Goal: Transaction & Acquisition: Purchase product/service

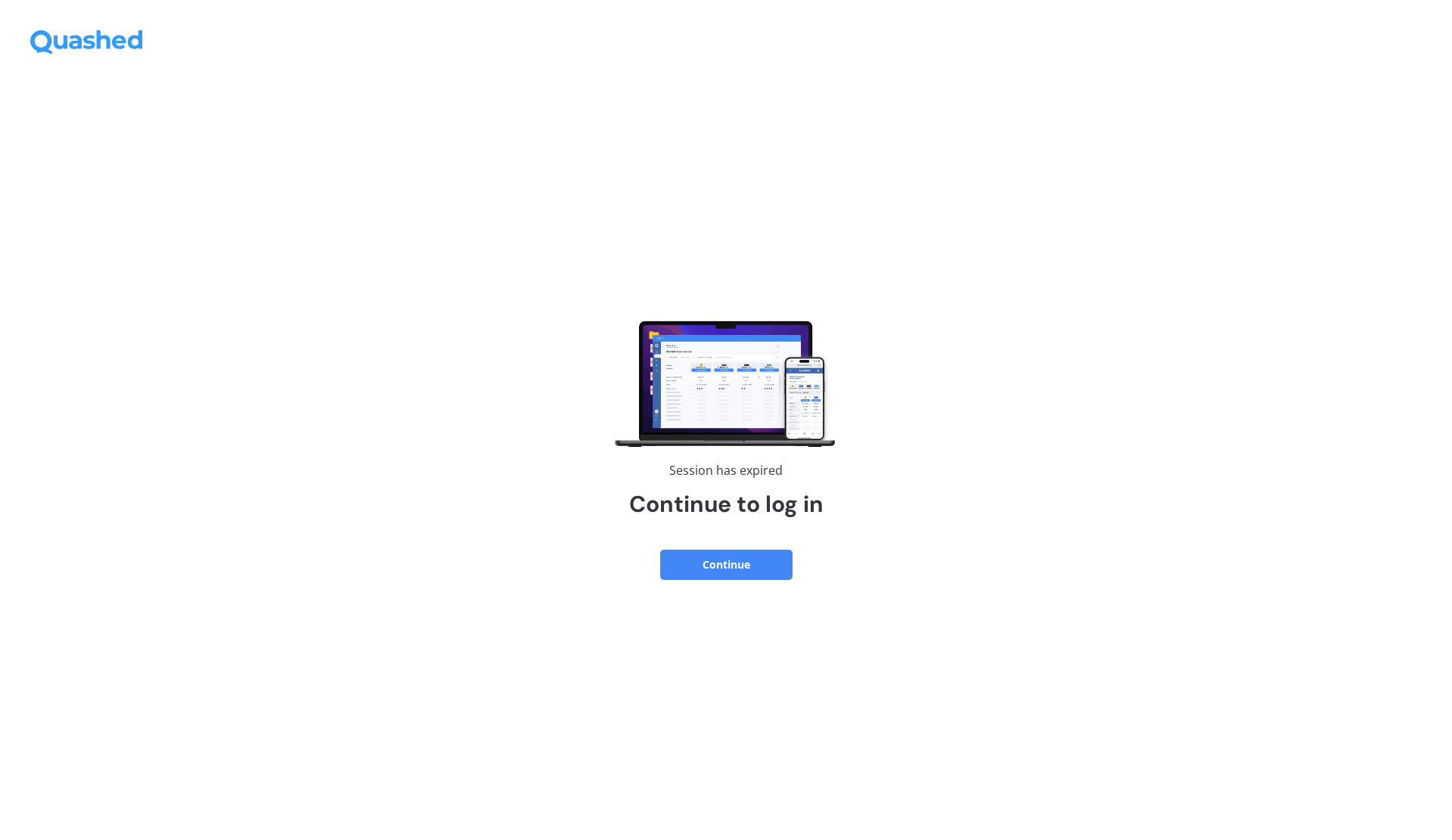
click at [733, 555] on button "Continue" at bounding box center [726, 565] width 132 height 30
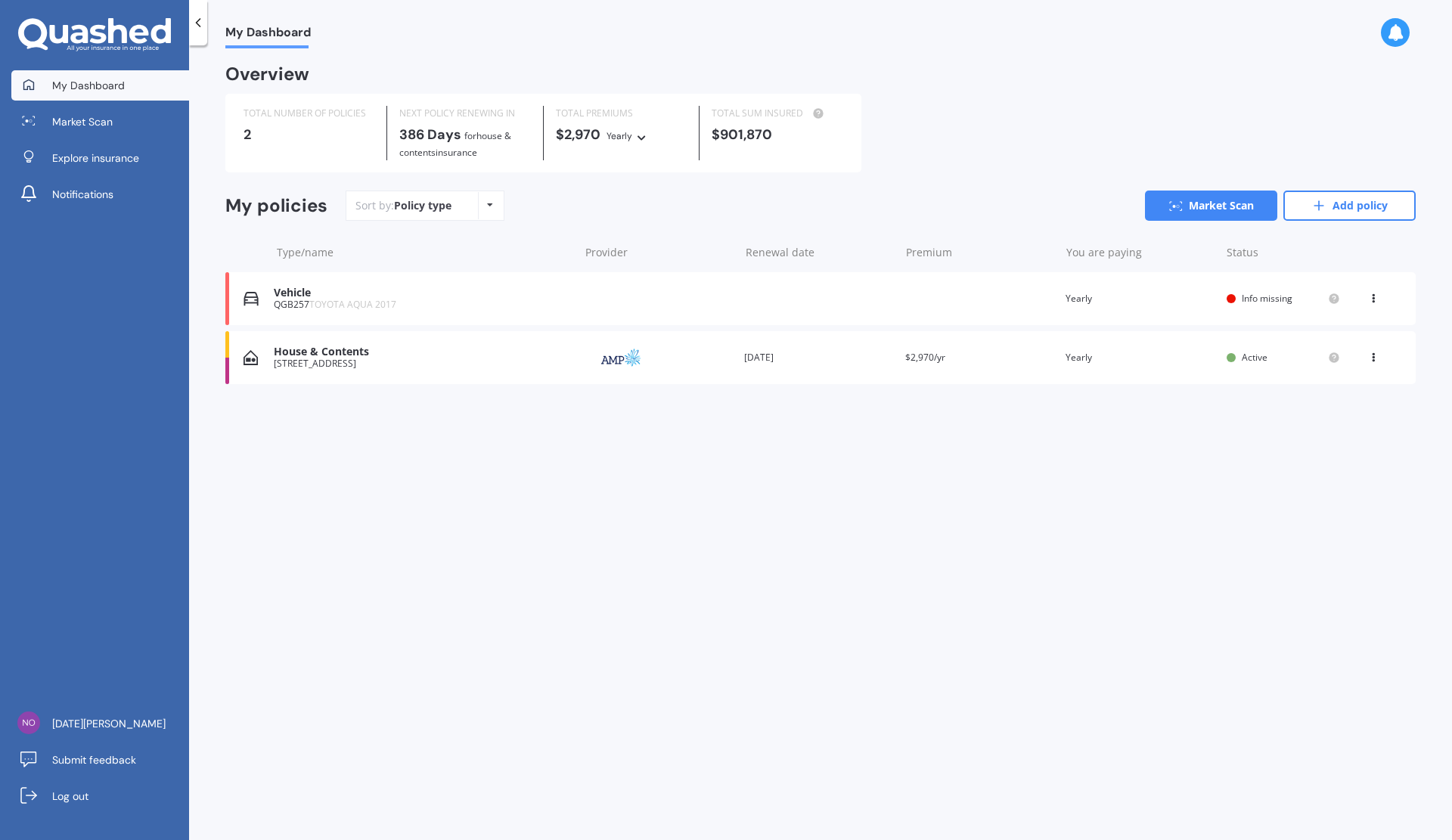
click at [88, 127] on span "Market Scan" at bounding box center [82, 122] width 61 height 15
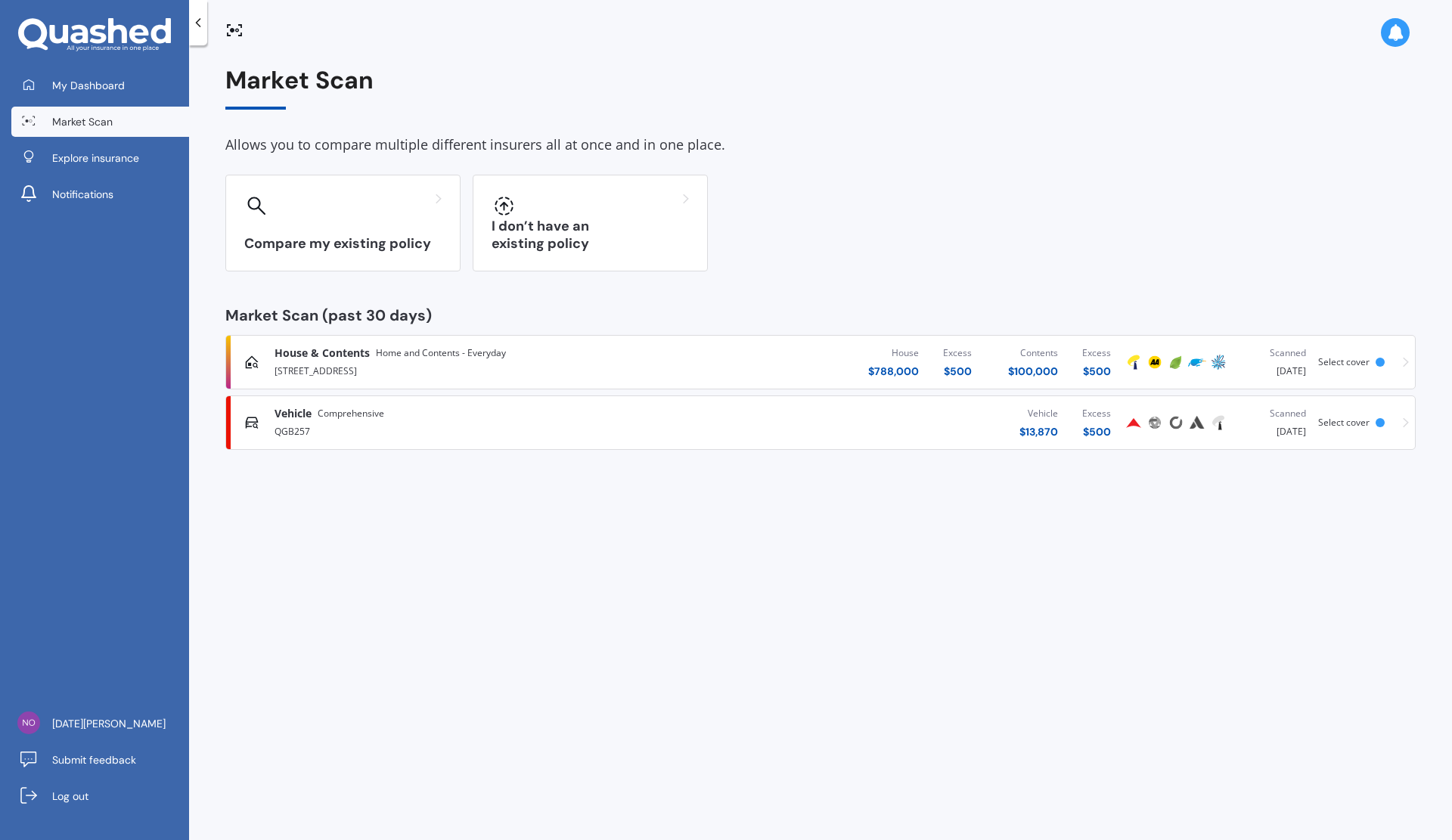
click at [488, 432] on div "QGB257" at bounding box center [478, 429] width 409 height 18
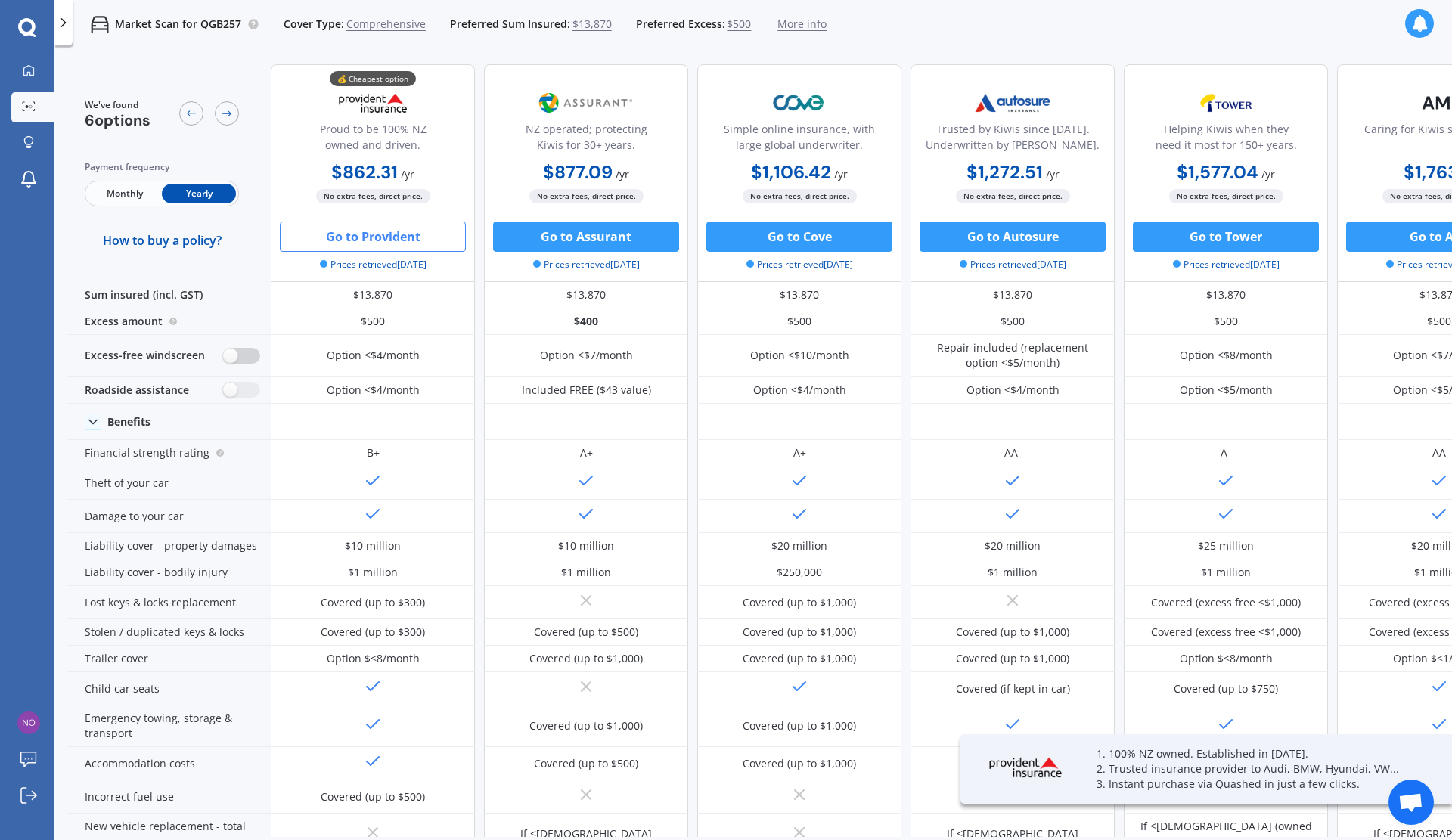
click at [244, 359] on label at bounding box center [241, 355] width 37 height 16
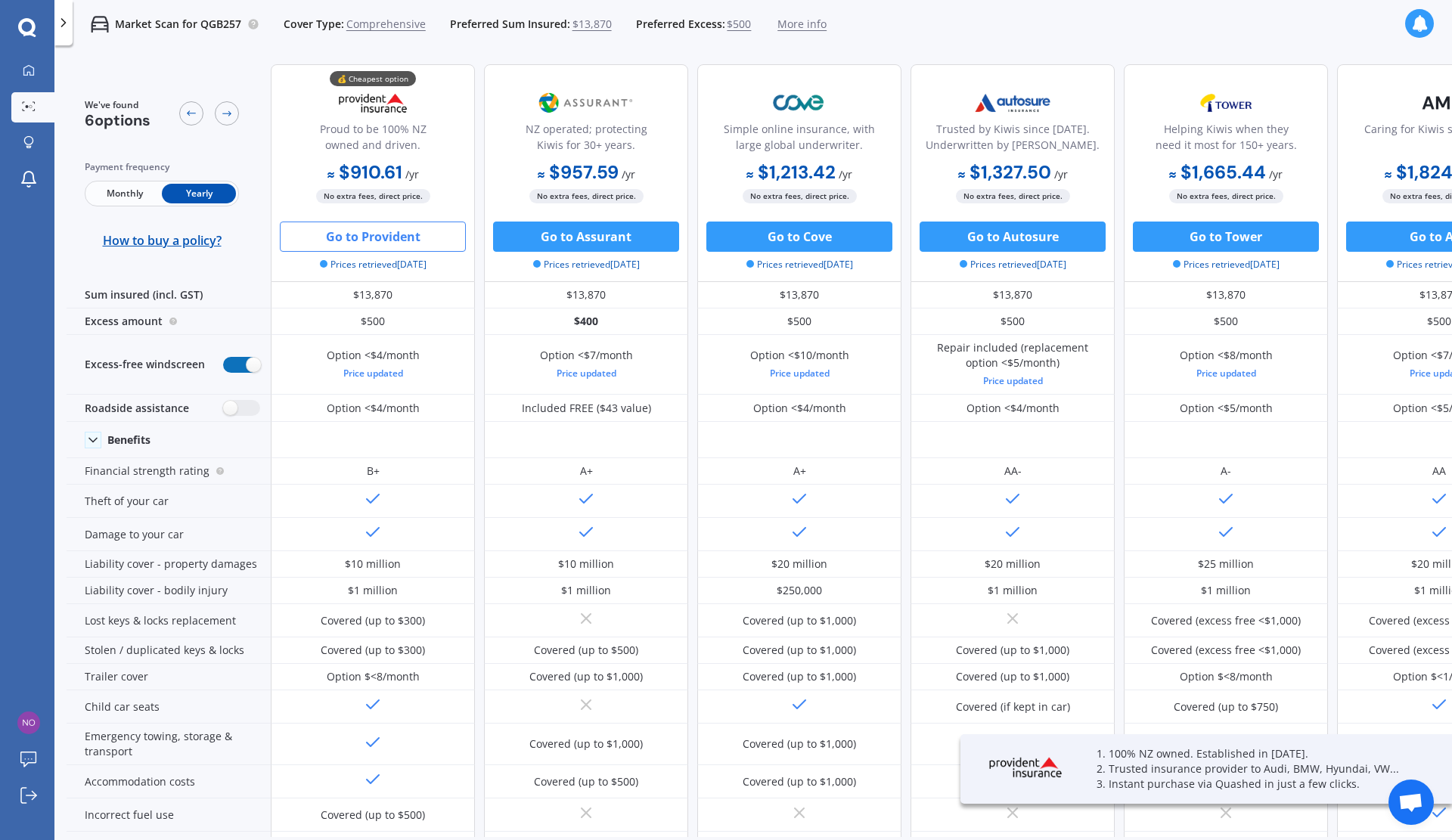
click at [238, 359] on label at bounding box center [241, 365] width 37 height 16
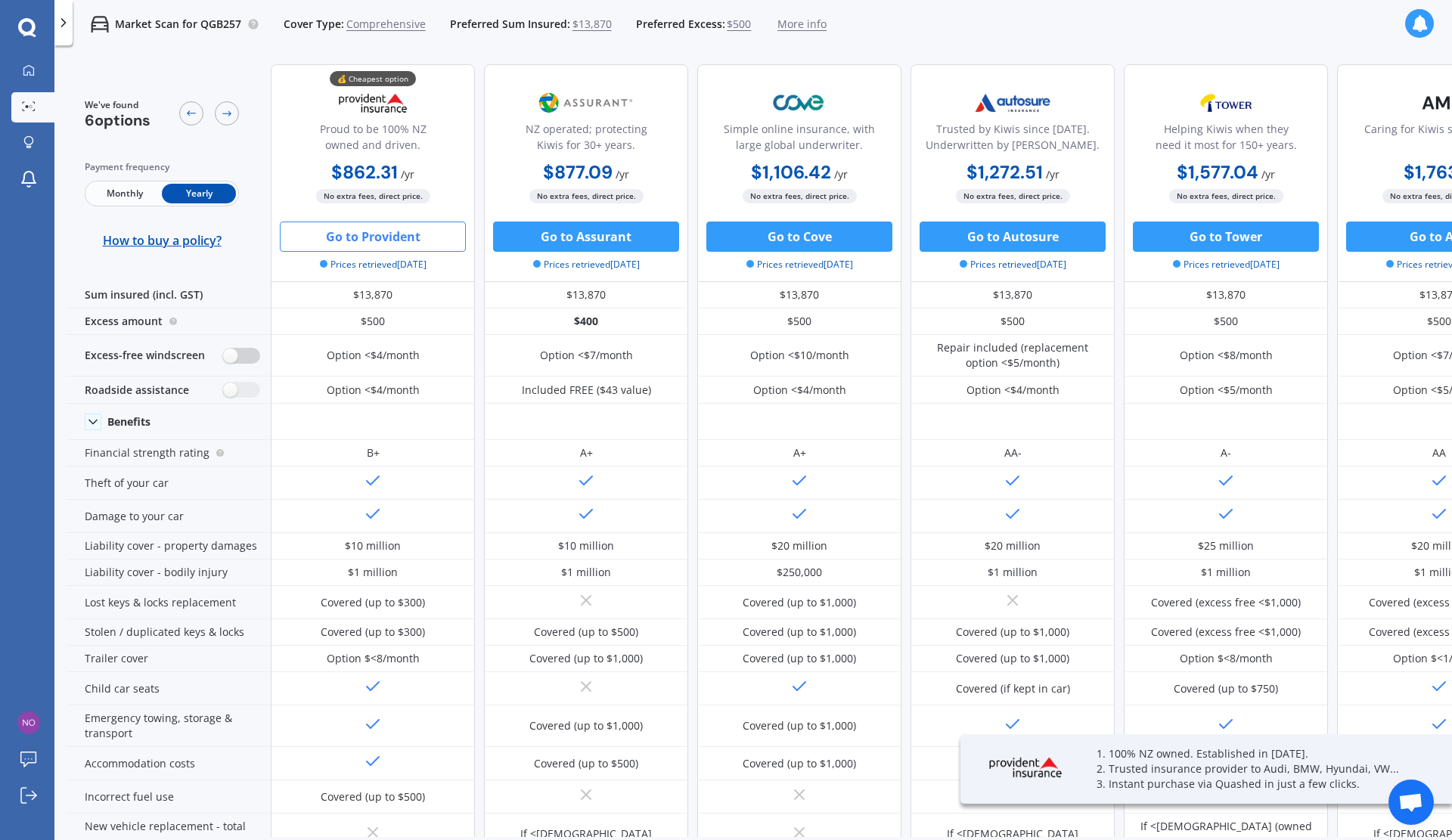
click at [245, 355] on label at bounding box center [241, 355] width 37 height 16
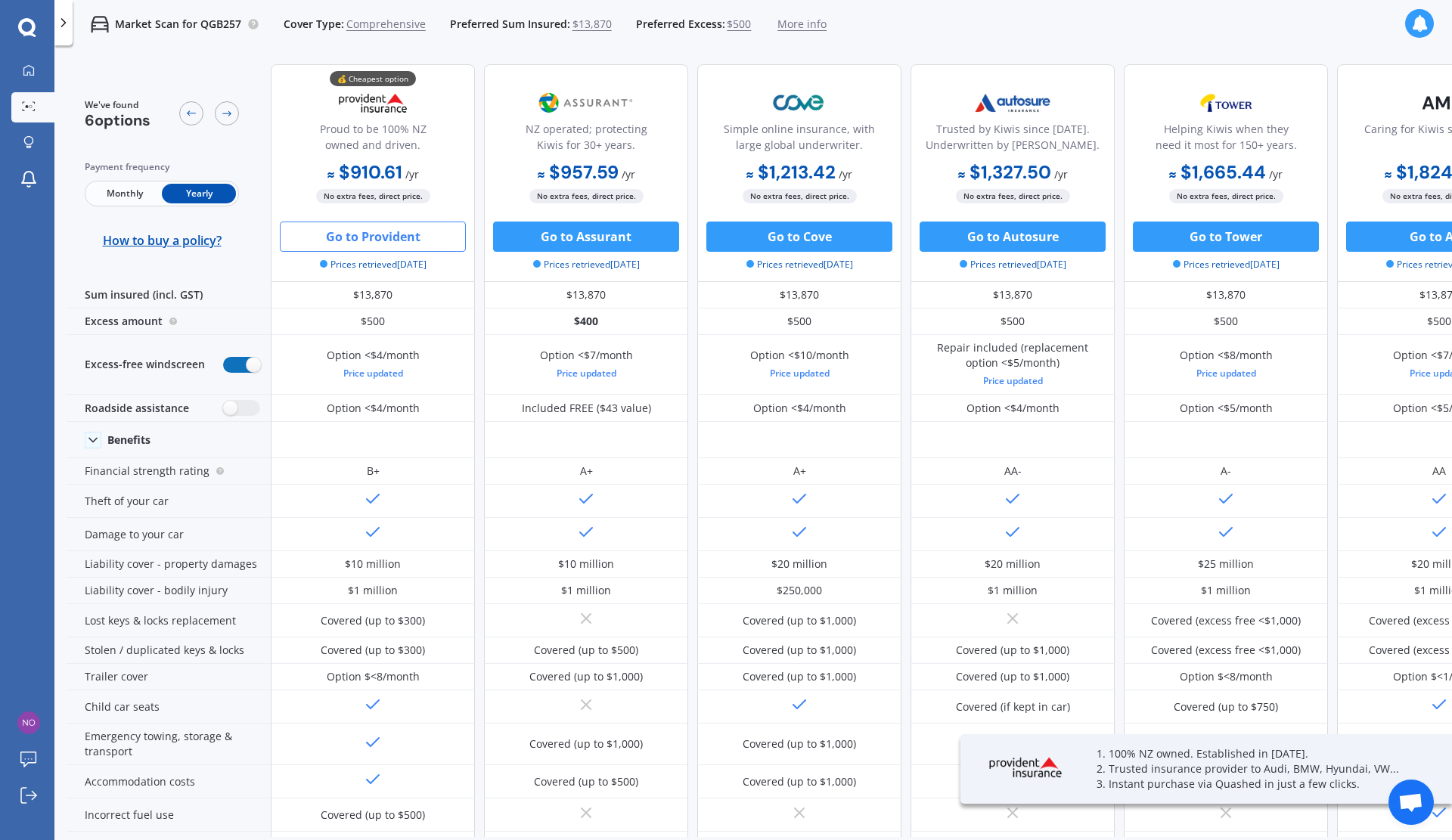
click at [238, 366] on label at bounding box center [241, 365] width 37 height 16
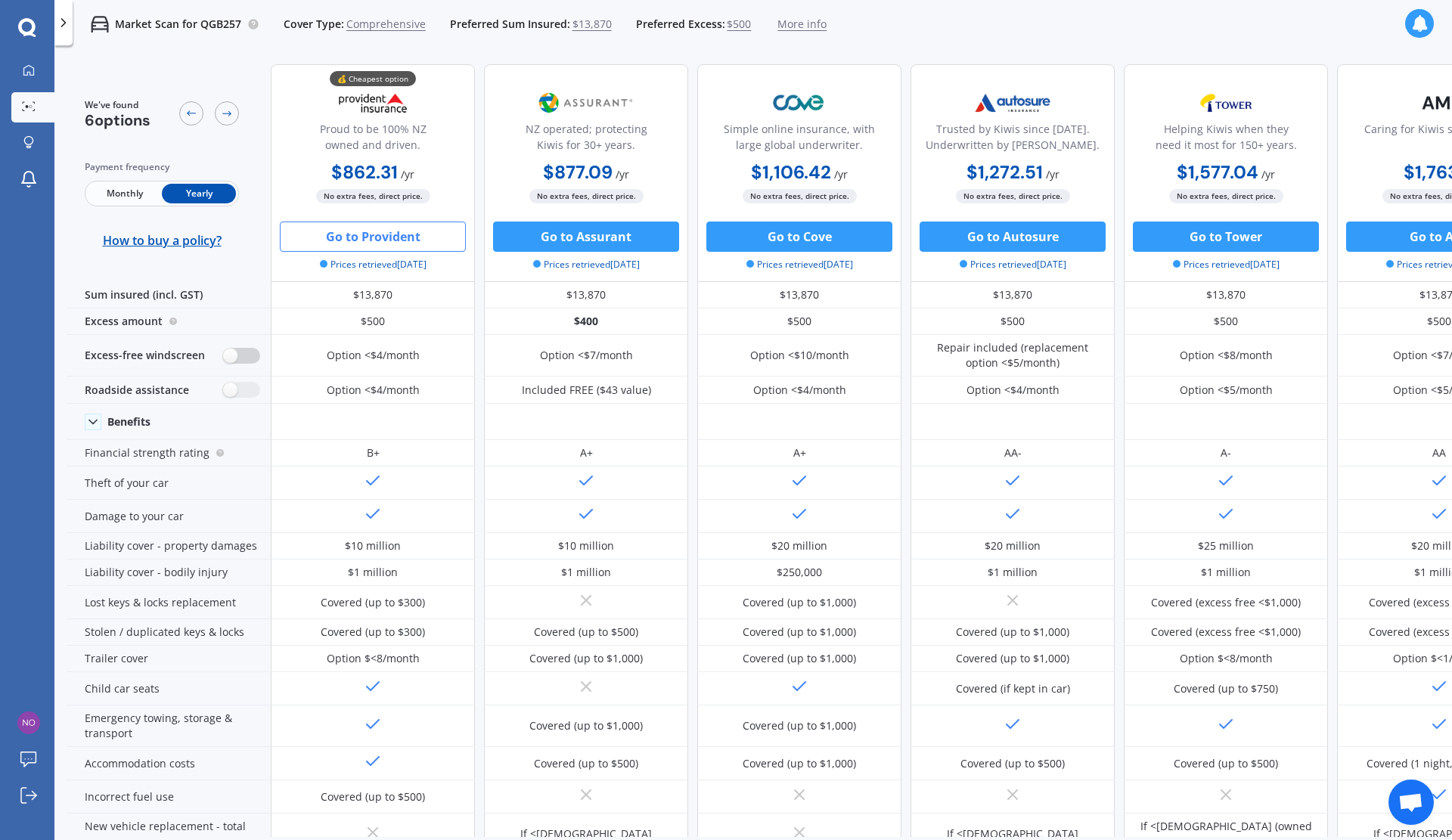
click at [248, 358] on label at bounding box center [241, 355] width 37 height 16
radio input "true"
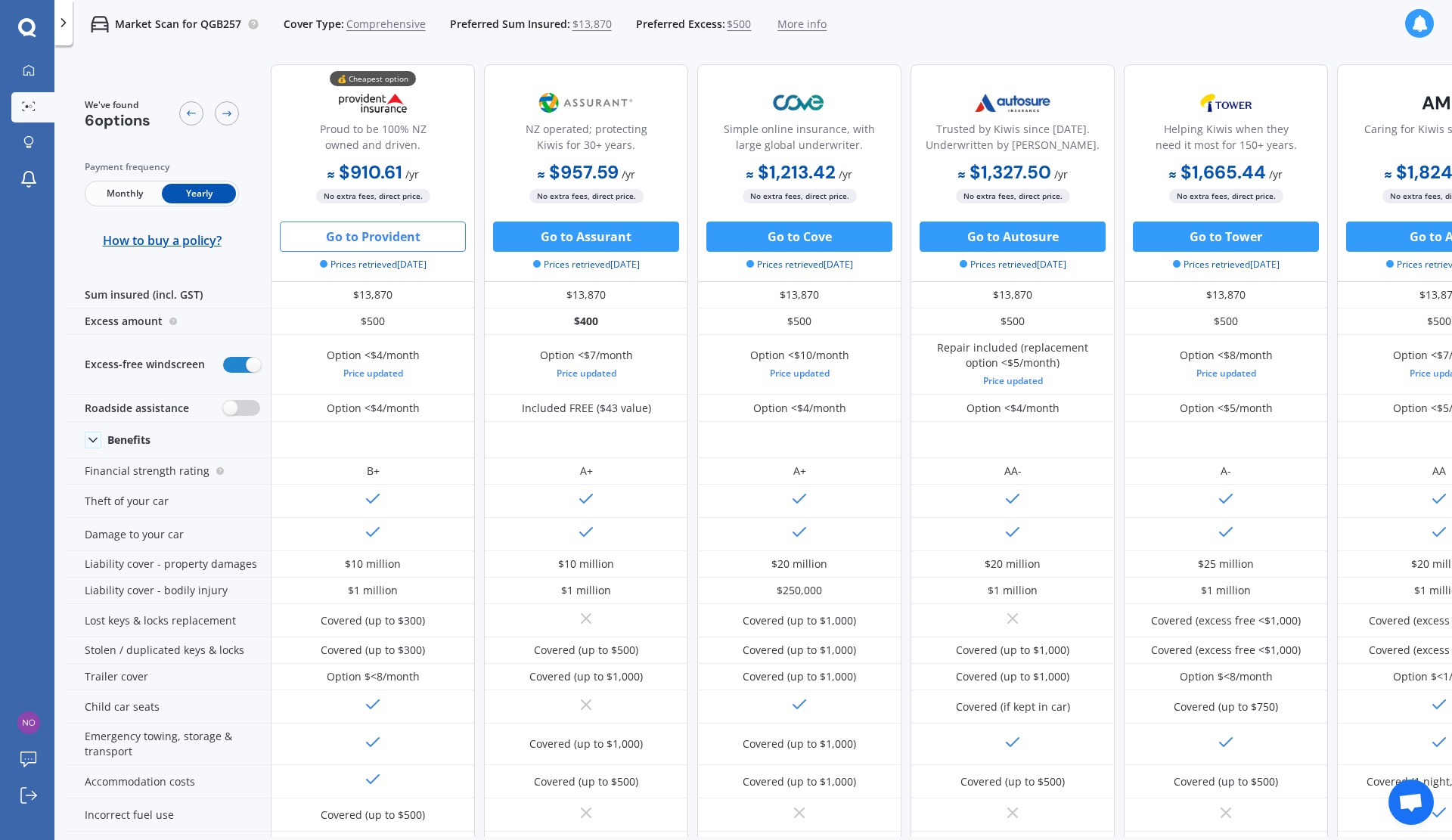
click at [247, 404] on label at bounding box center [241, 408] width 37 height 16
radio input "true"
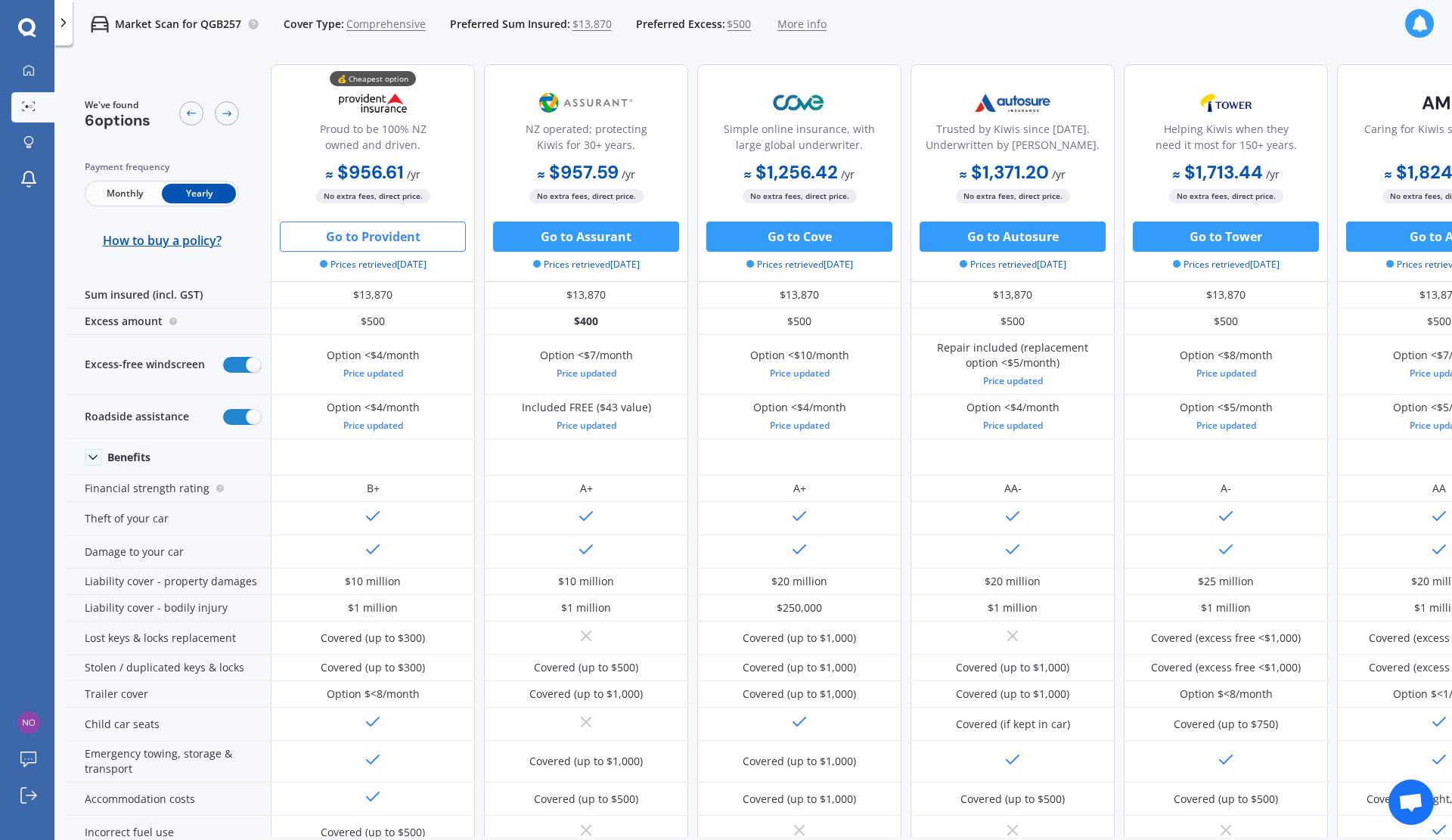
click at [588, 236] on button "Go to Assurant" at bounding box center [586, 237] width 186 height 30
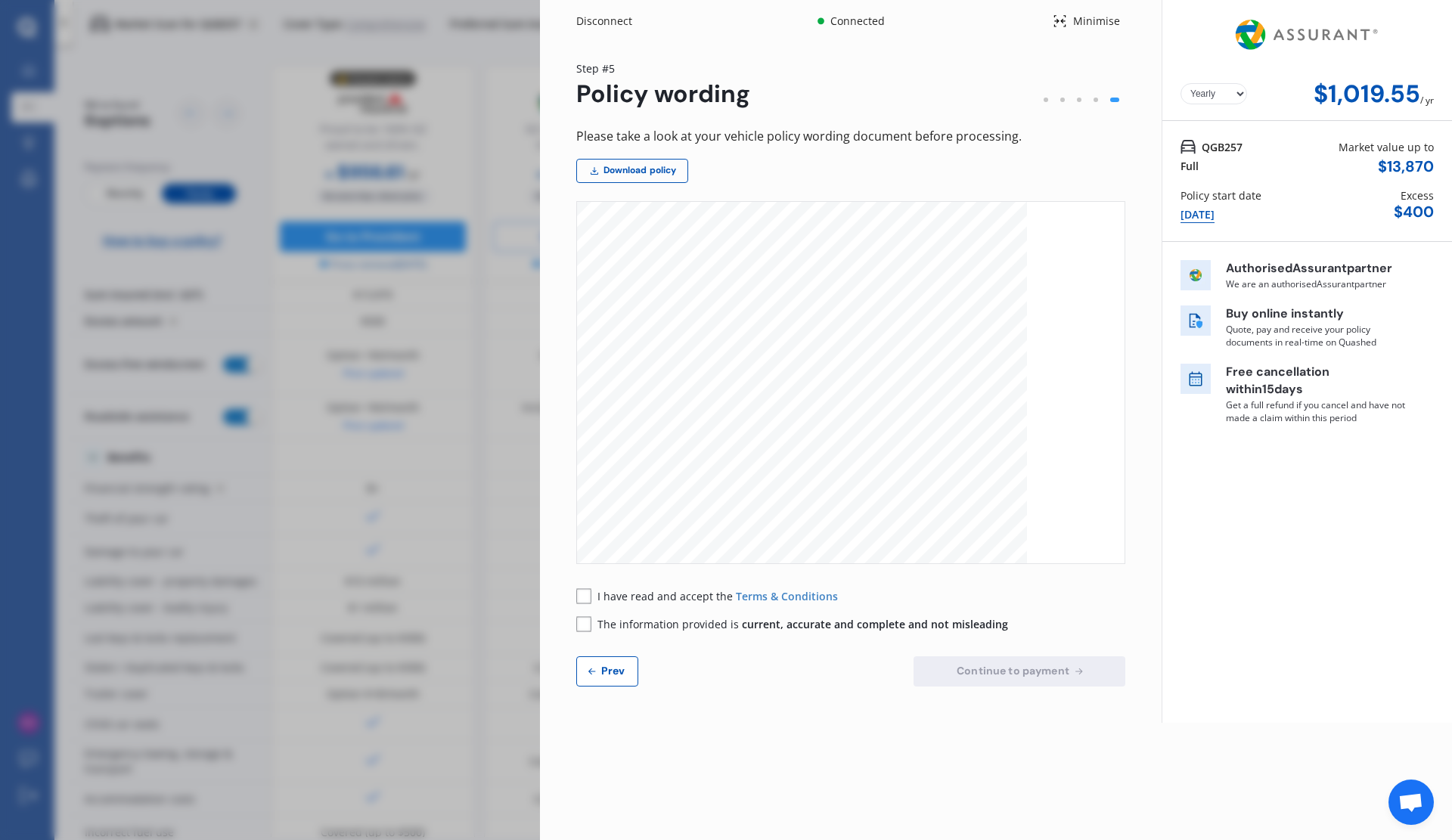
click at [1092, 101] on div at bounding box center [1096, 100] width 17 height 17
click at [609, 669] on span "Prev" at bounding box center [613, 671] width 30 height 12
select select "2500.00"
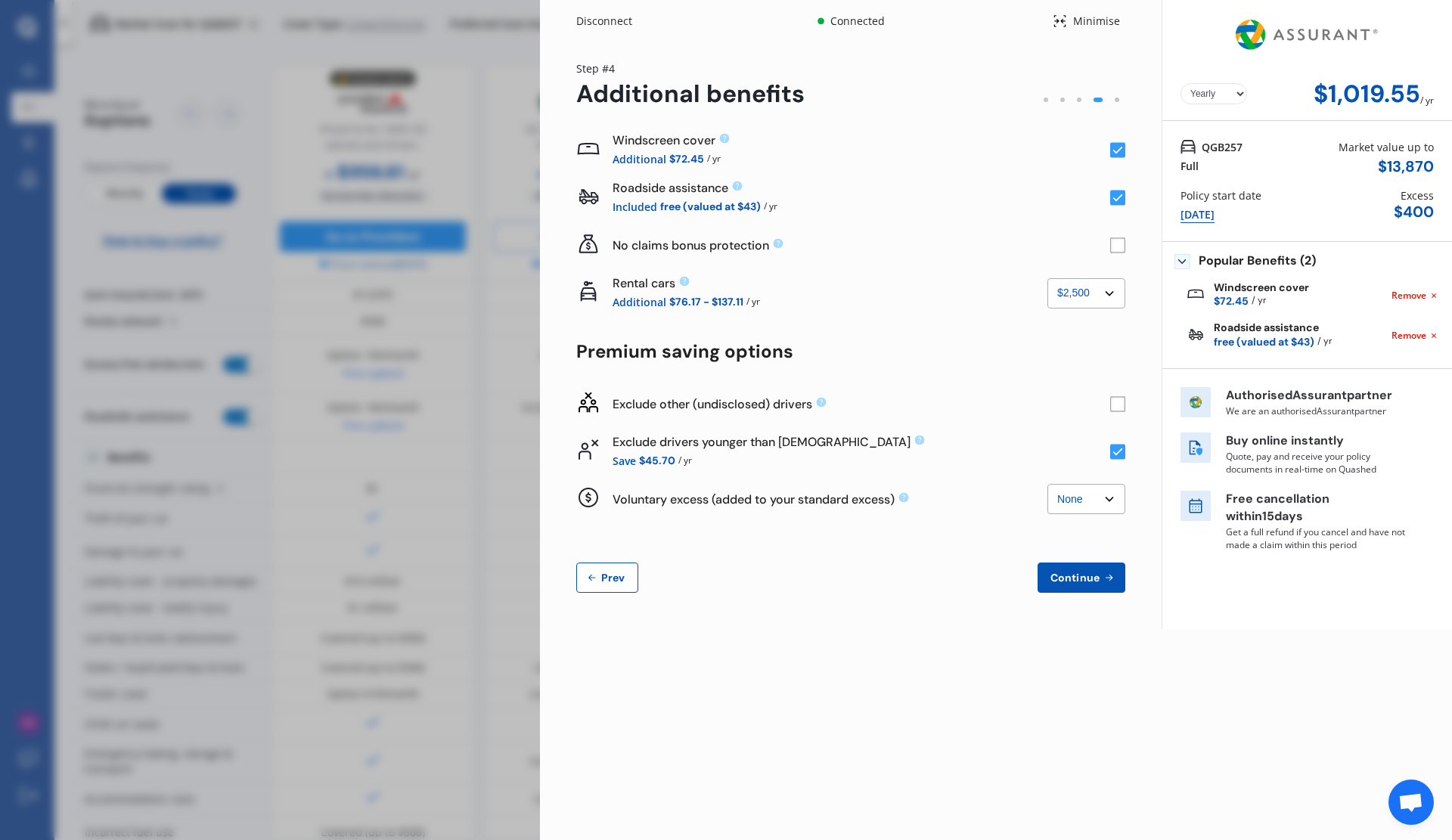
click at [1108, 292] on select "None $2,500 $5,000" at bounding box center [1086, 294] width 78 height 30
click at [604, 581] on span "Prev" at bounding box center [613, 577] width 30 height 12
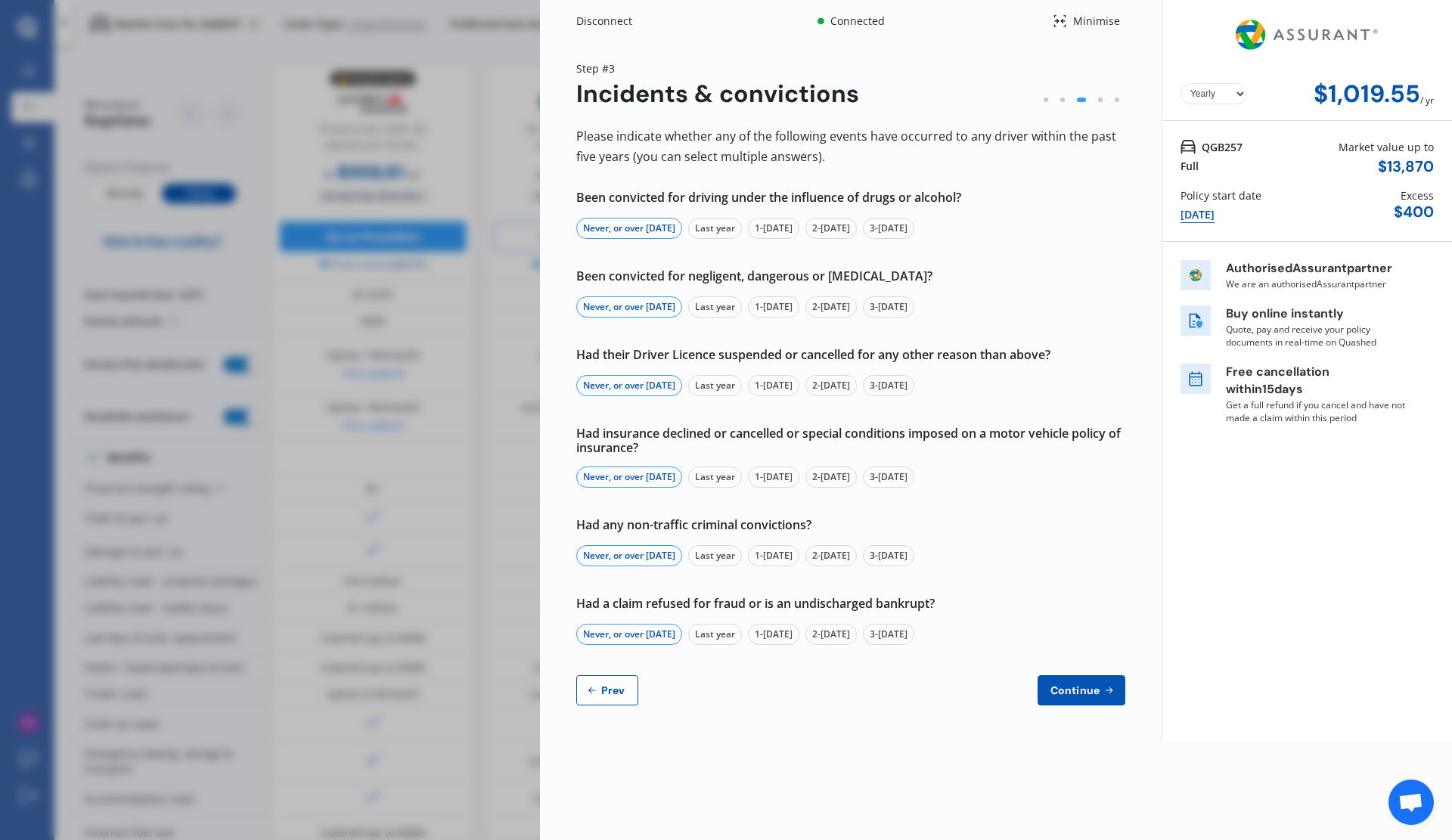
click at [607, 693] on span "Prev" at bounding box center [613, 690] width 30 height 12
select select "Mr"
select select "05"
select select "12"
select select "1977"
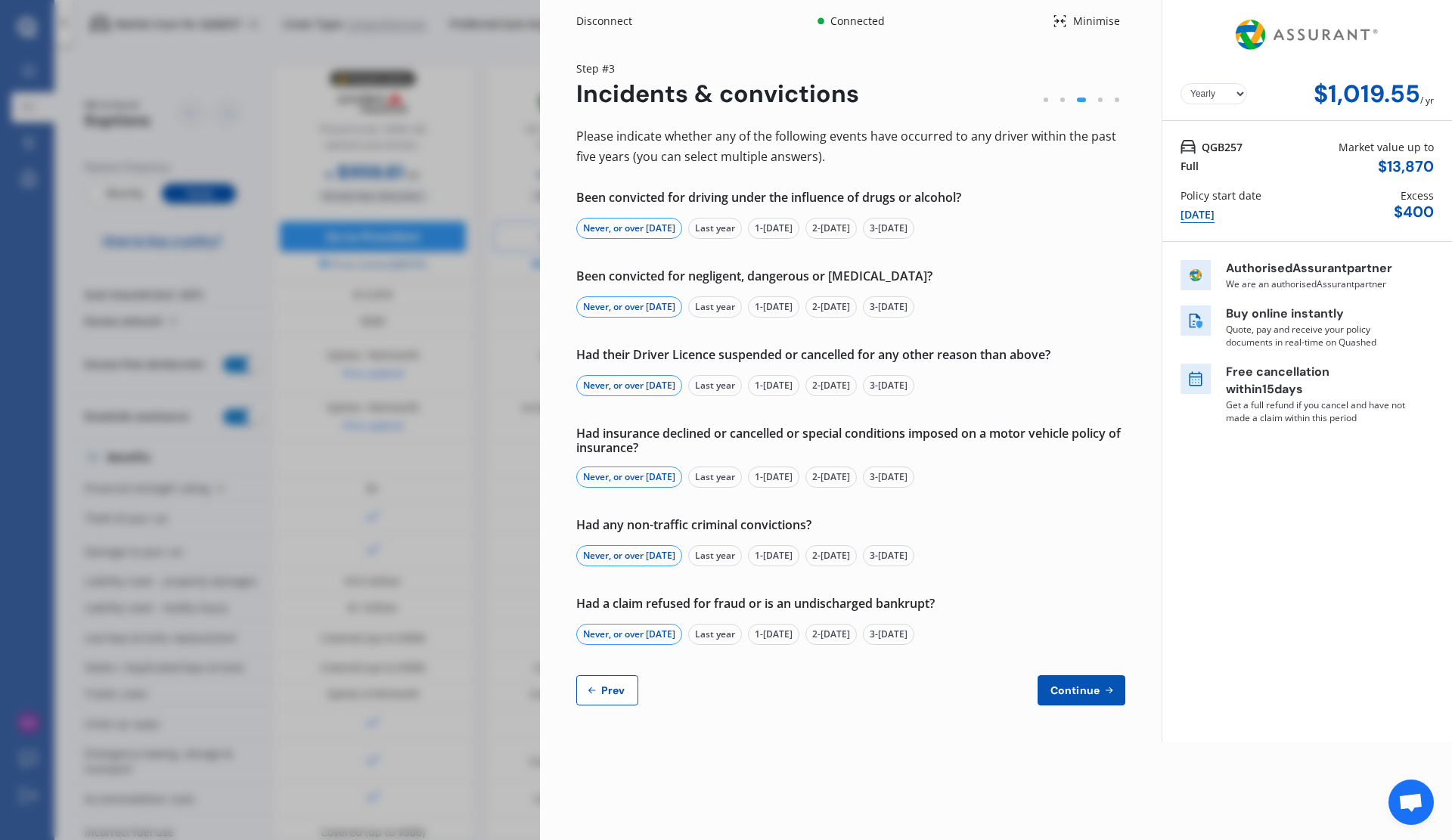
select select "full"
select select "more than 4 years"
select select "New Zealand"
select select "Ms"
select select "25"
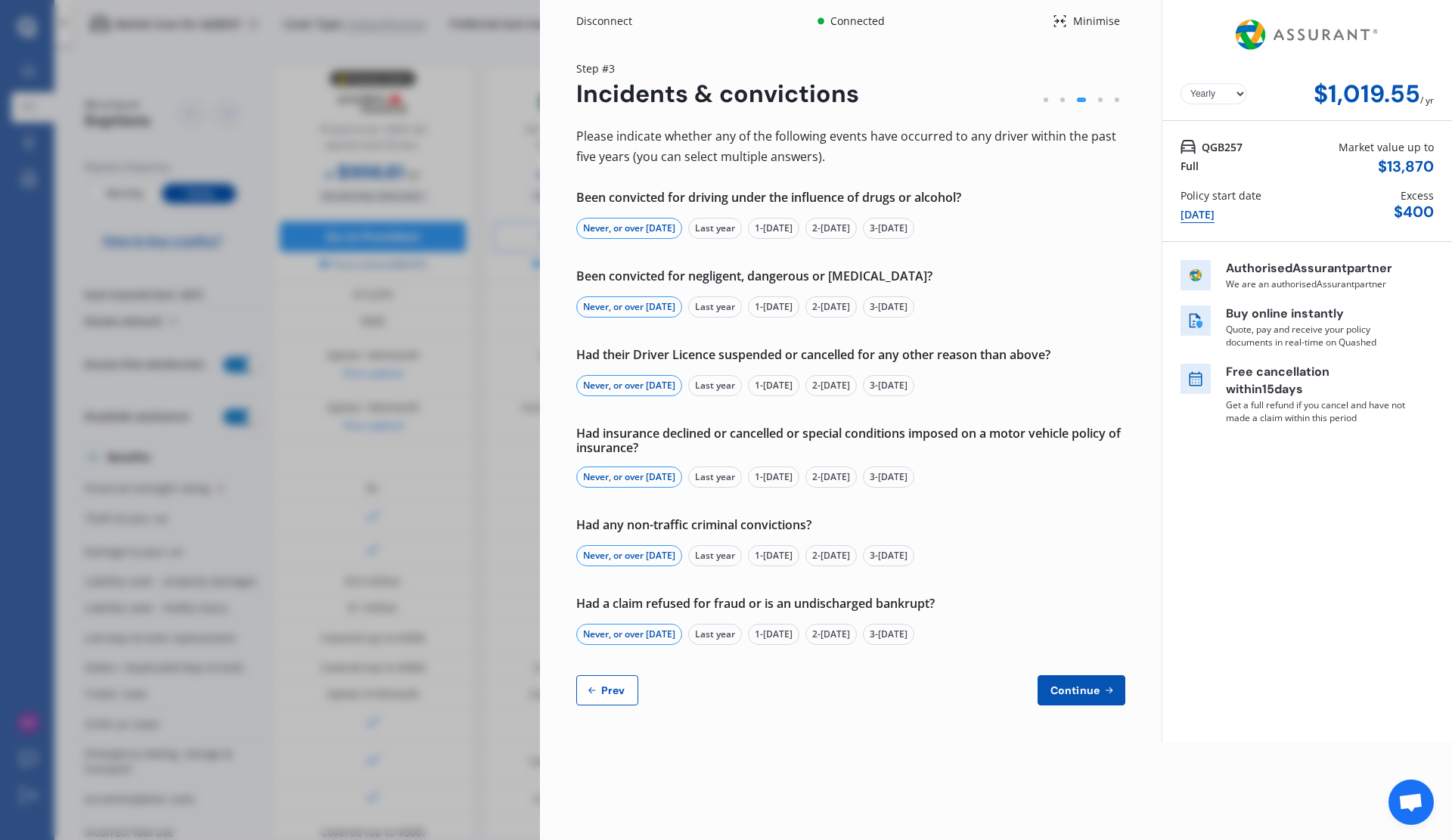
select select "06"
select select "1986"
select select "full"
select select "more than 4 years"
select select "New Zealand"
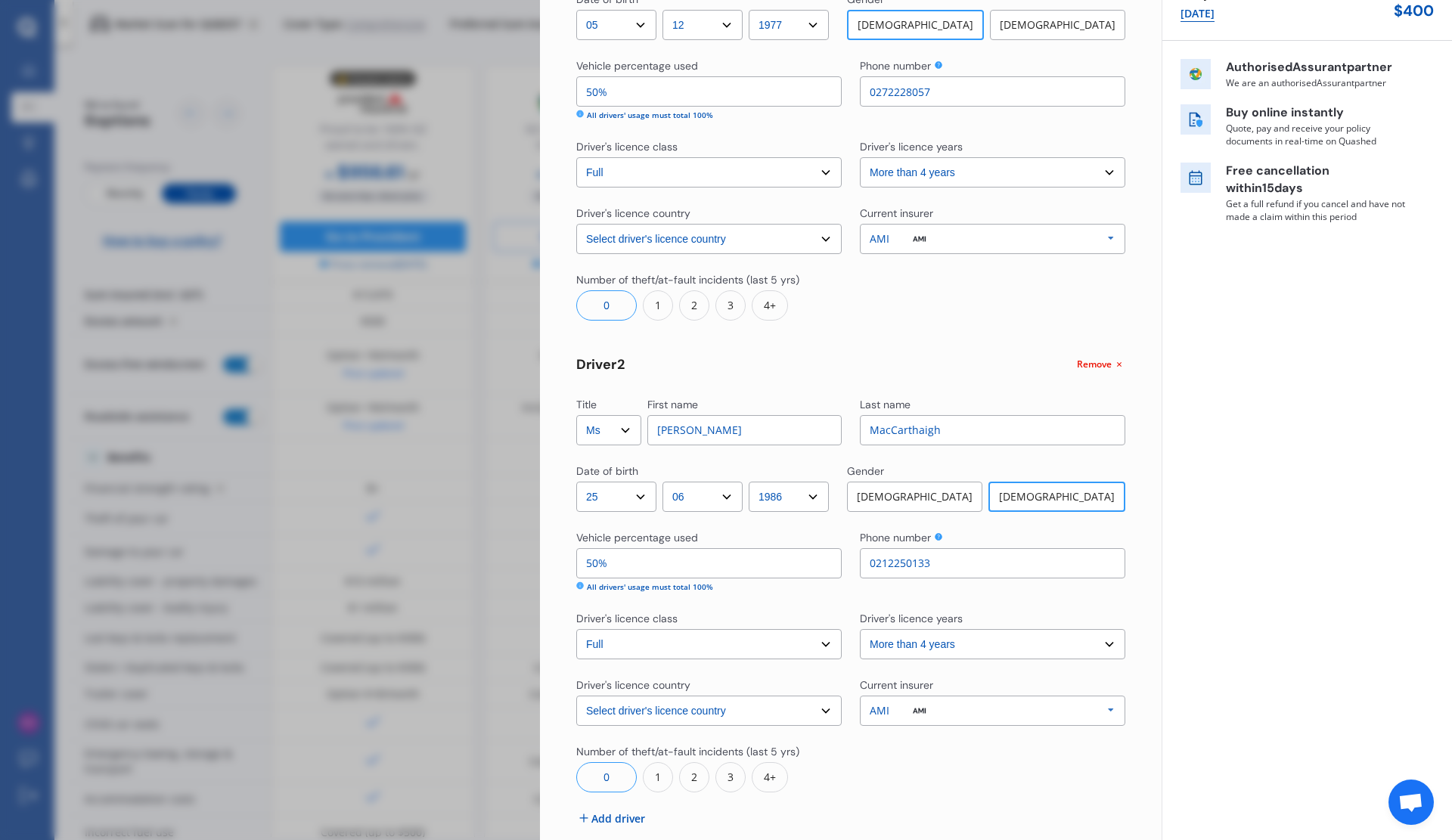
scroll to position [279, 0]
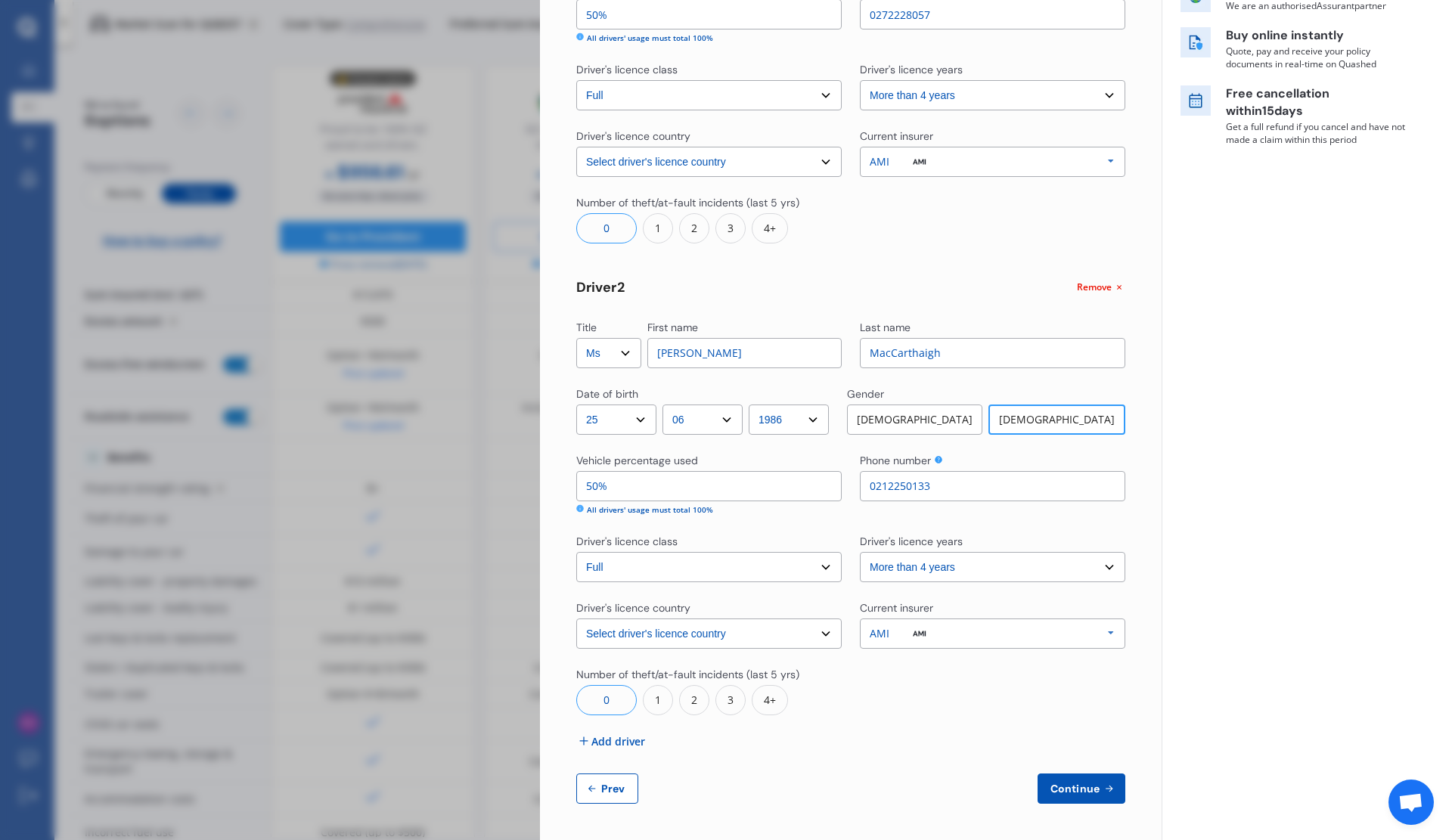
click at [598, 788] on span "Prev" at bounding box center [613, 789] width 30 height 12
select select "full"
select select "0"
select select "On own property"
select select "Wellington"
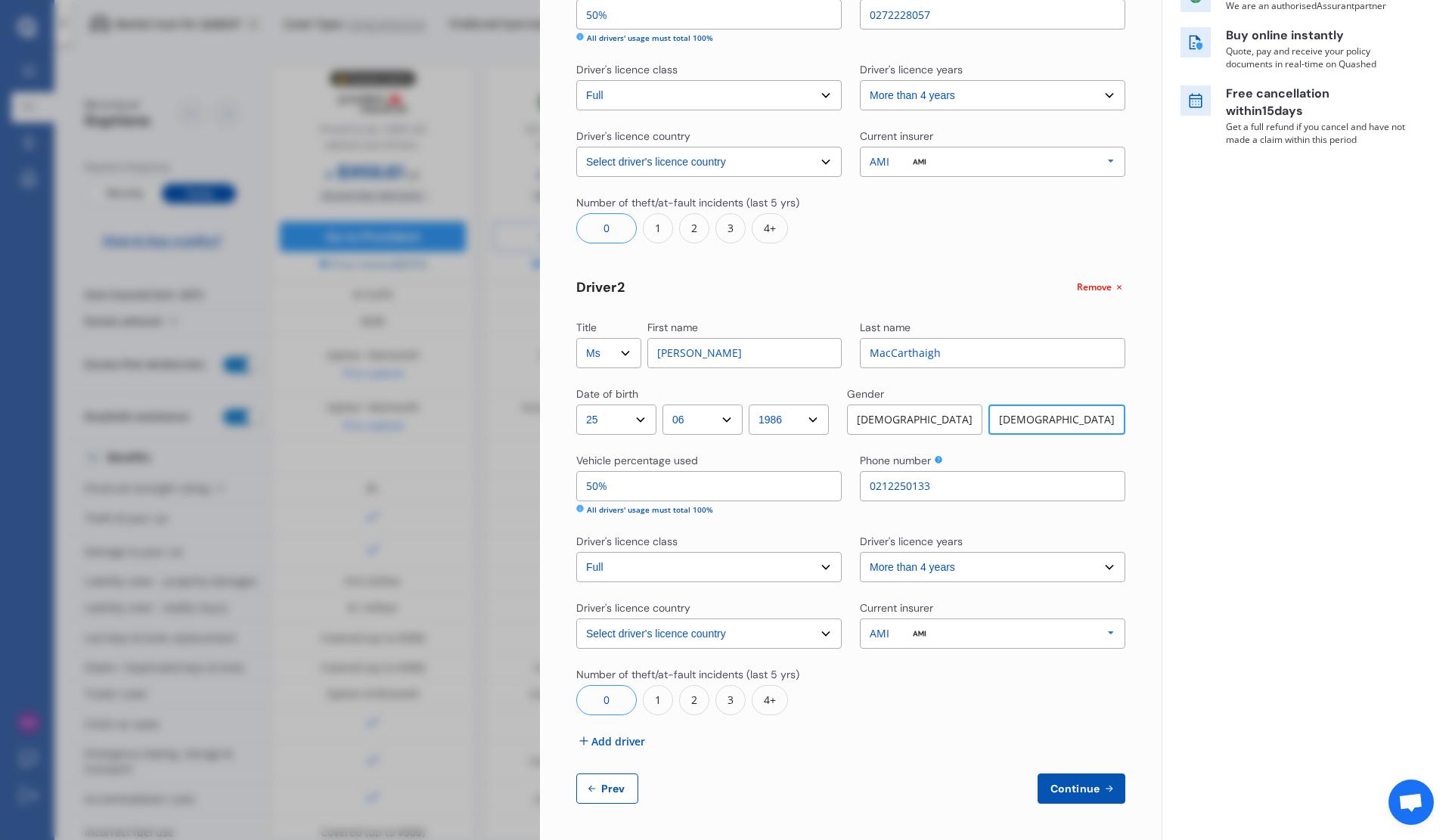
select select "15000"
select select "TOYOTA"
select select "AQUA"
select select "HYBRID"
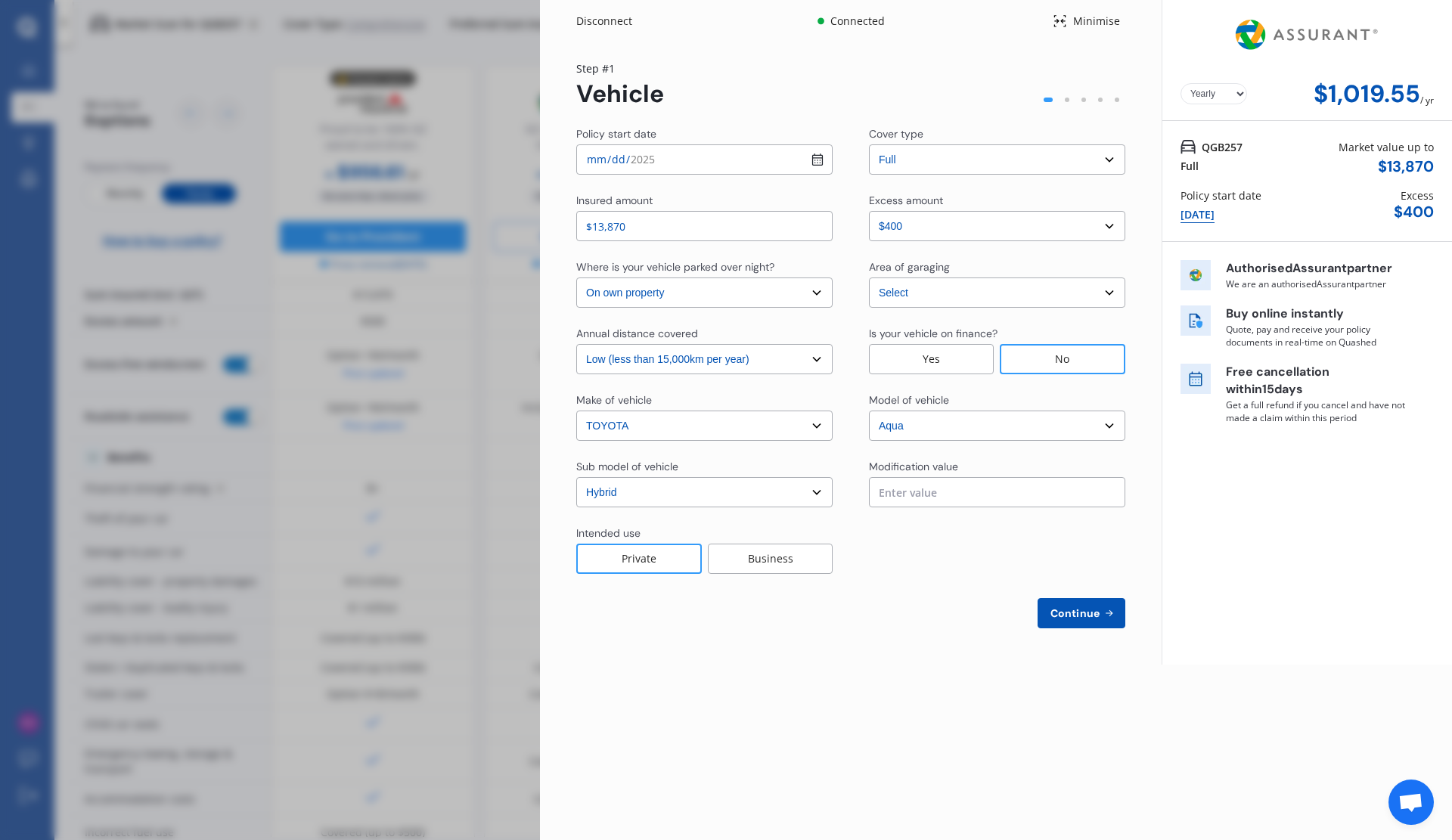
scroll to position [0, 0]
click at [1078, 619] on span "Continue" at bounding box center [1075, 613] width 55 height 12
select select "Mr"
select select "05"
select select "12"
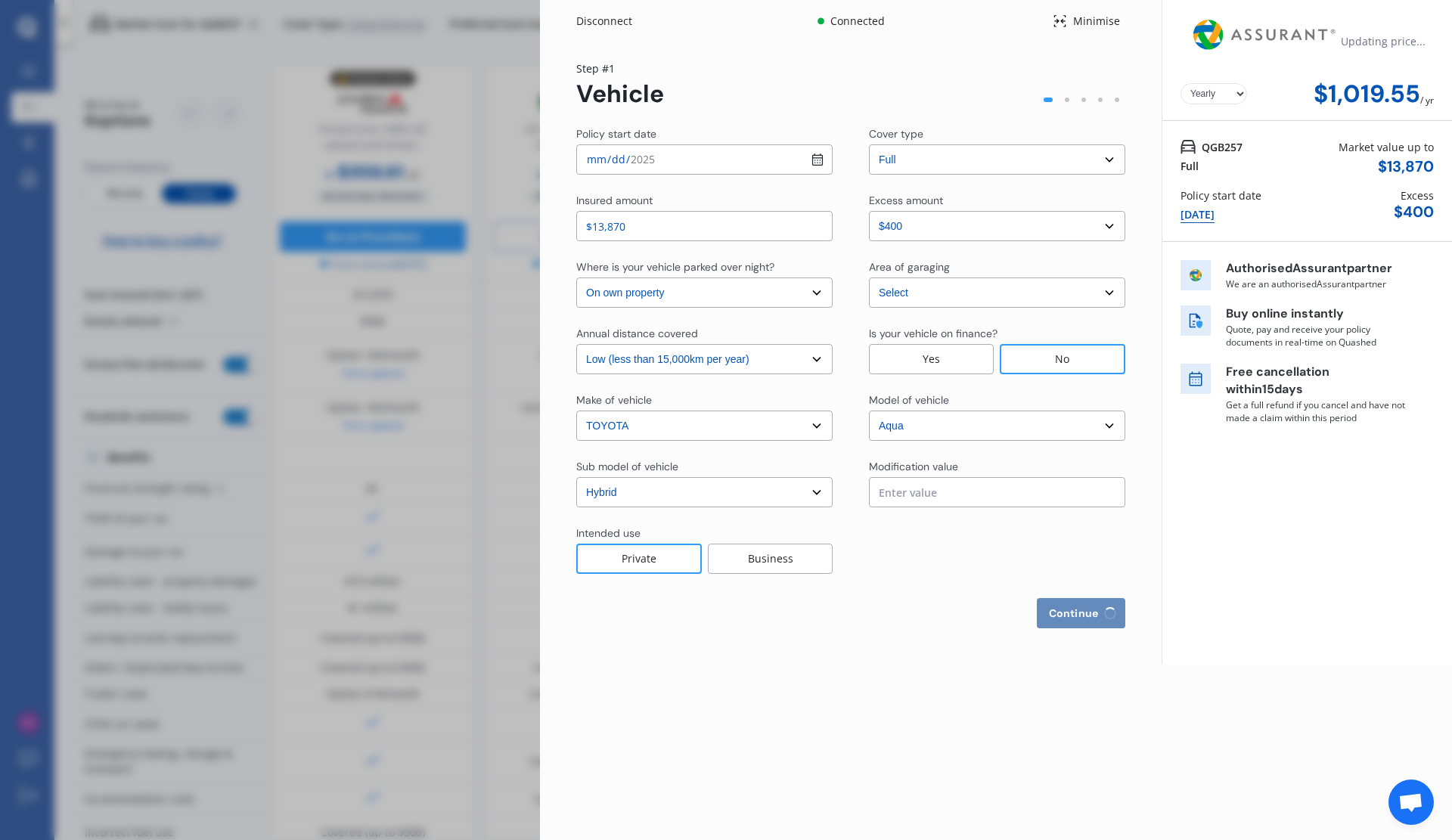
select select "1977"
select select "full"
select select "more than 4 years"
select select "New Zealand"
select select "Ms"
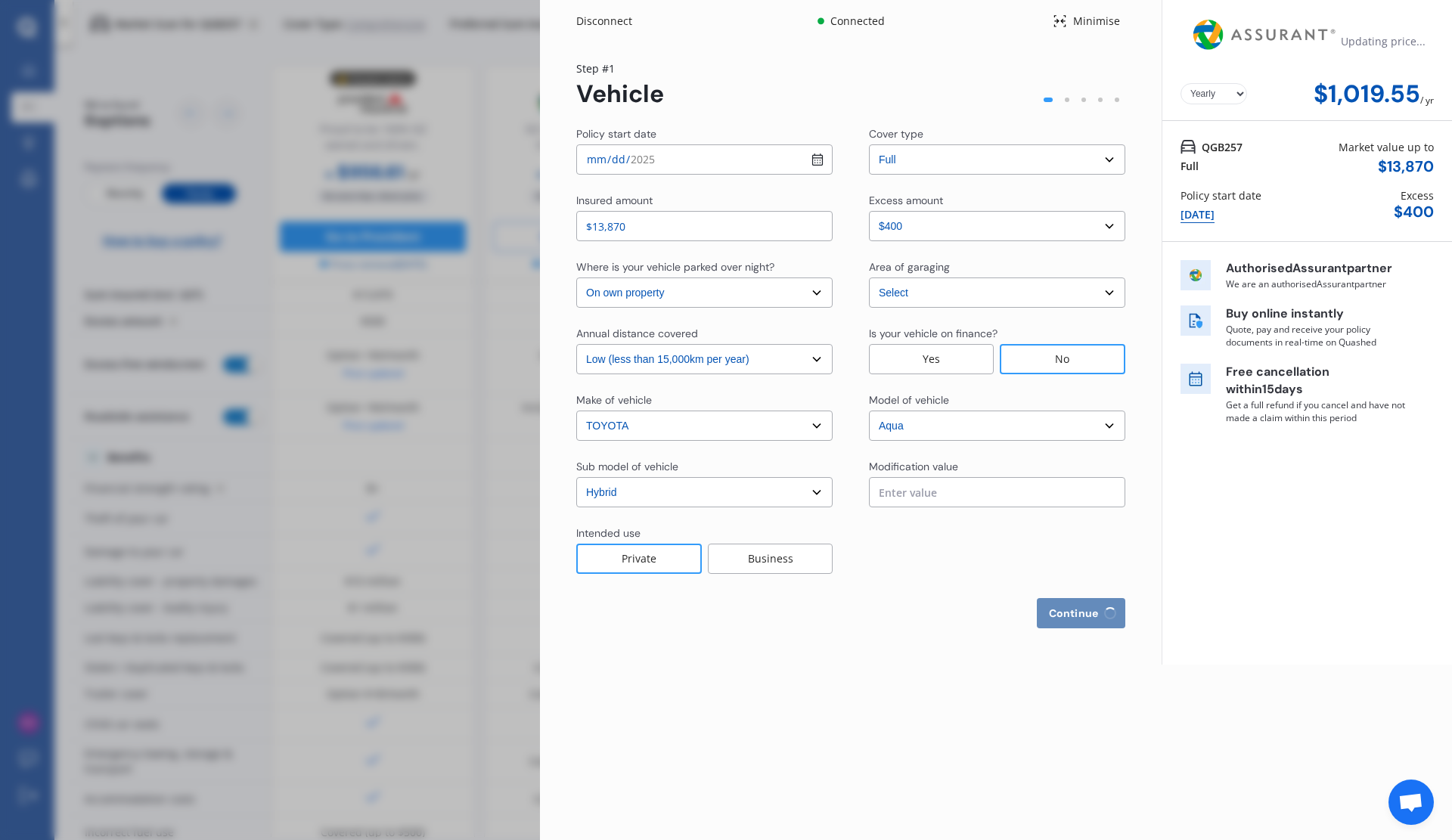
select select "25"
select select "06"
select select "1986"
select select "full"
select select "more than 4 years"
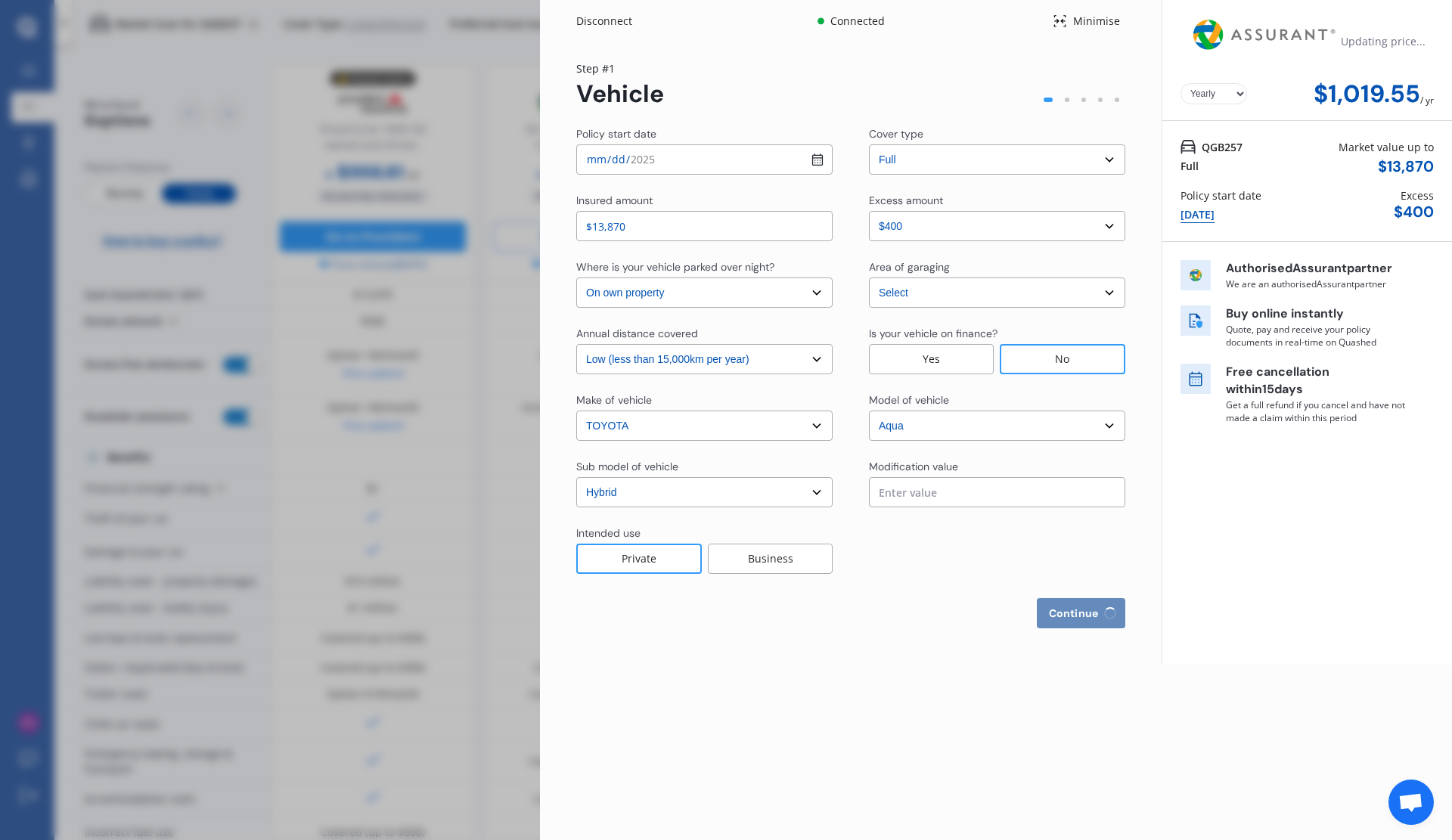
select select "New Zealand"
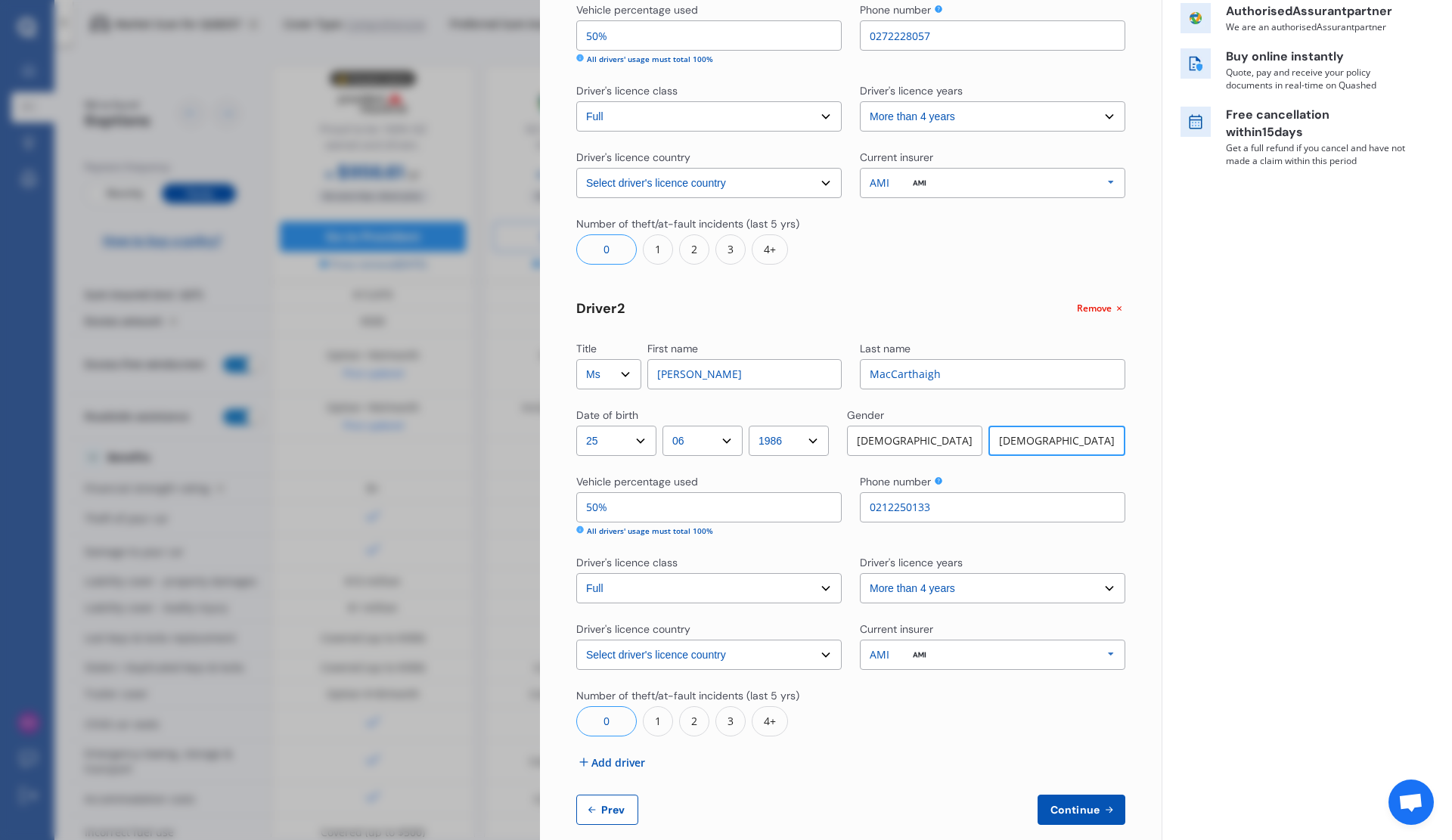
scroll to position [279, 0]
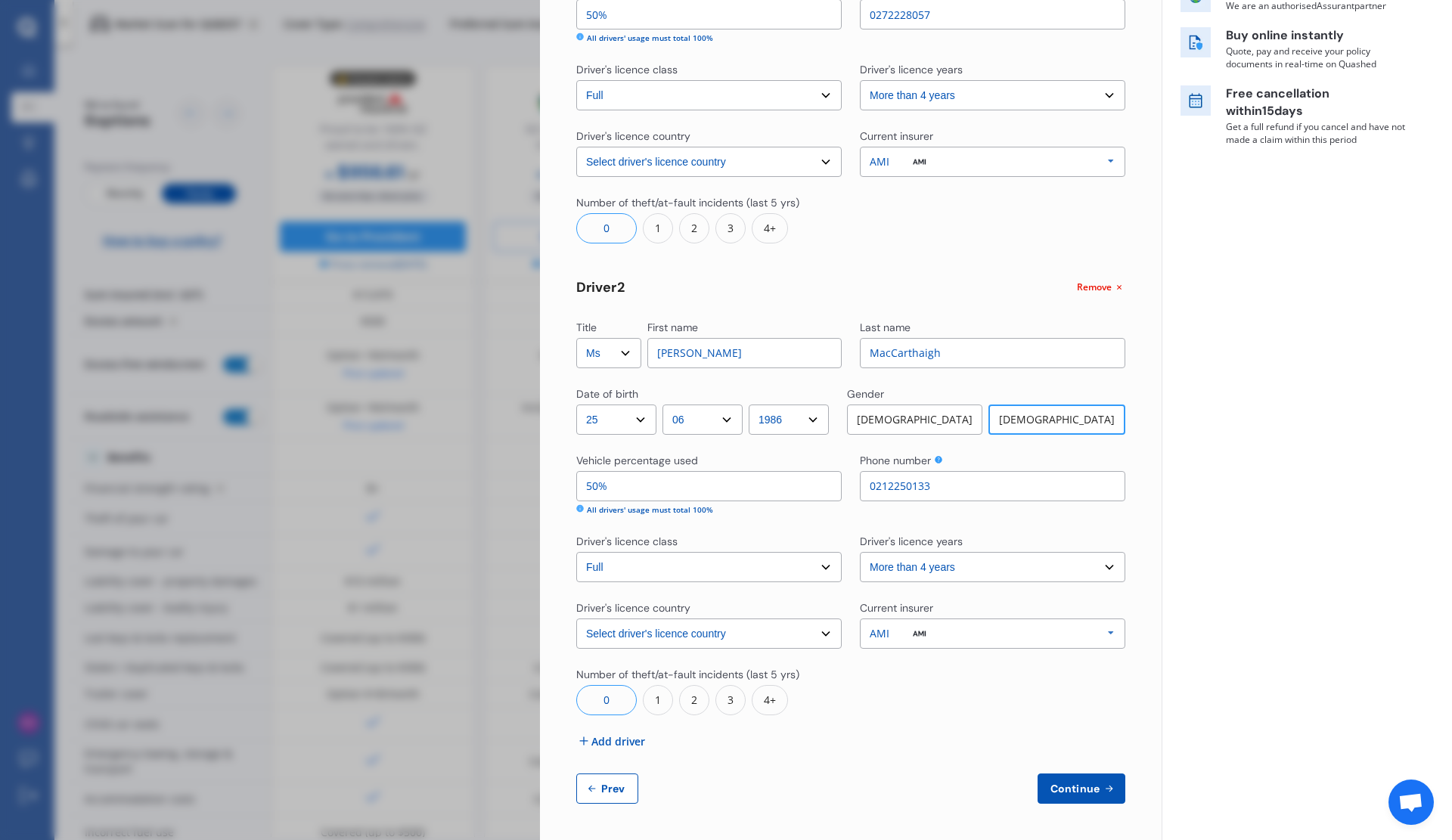
click at [1083, 792] on span "Continue" at bounding box center [1075, 789] width 55 height 12
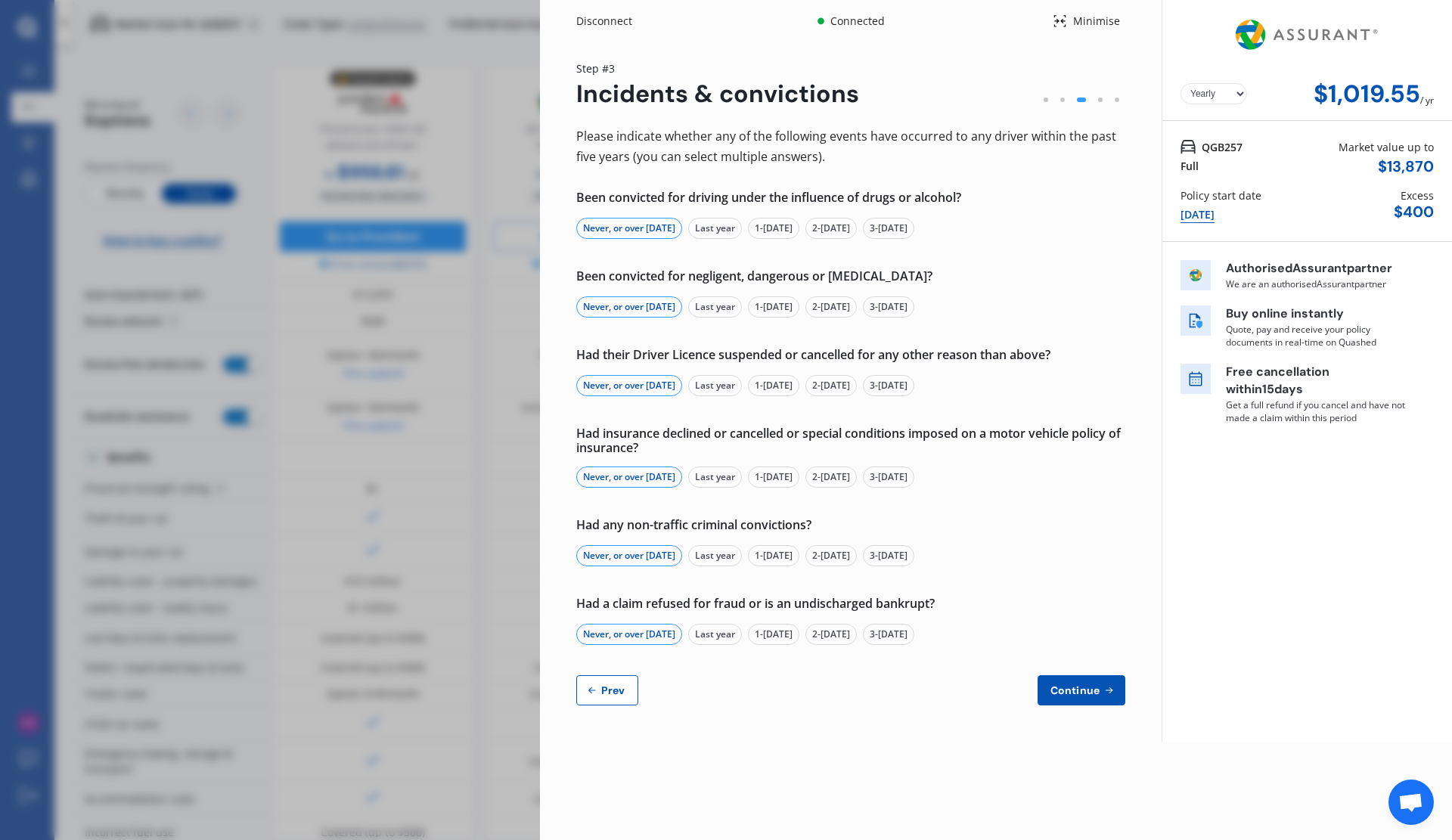
scroll to position [0, 0]
click at [1079, 691] on span "Continue" at bounding box center [1075, 690] width 55 height 12
select select "2500.00"
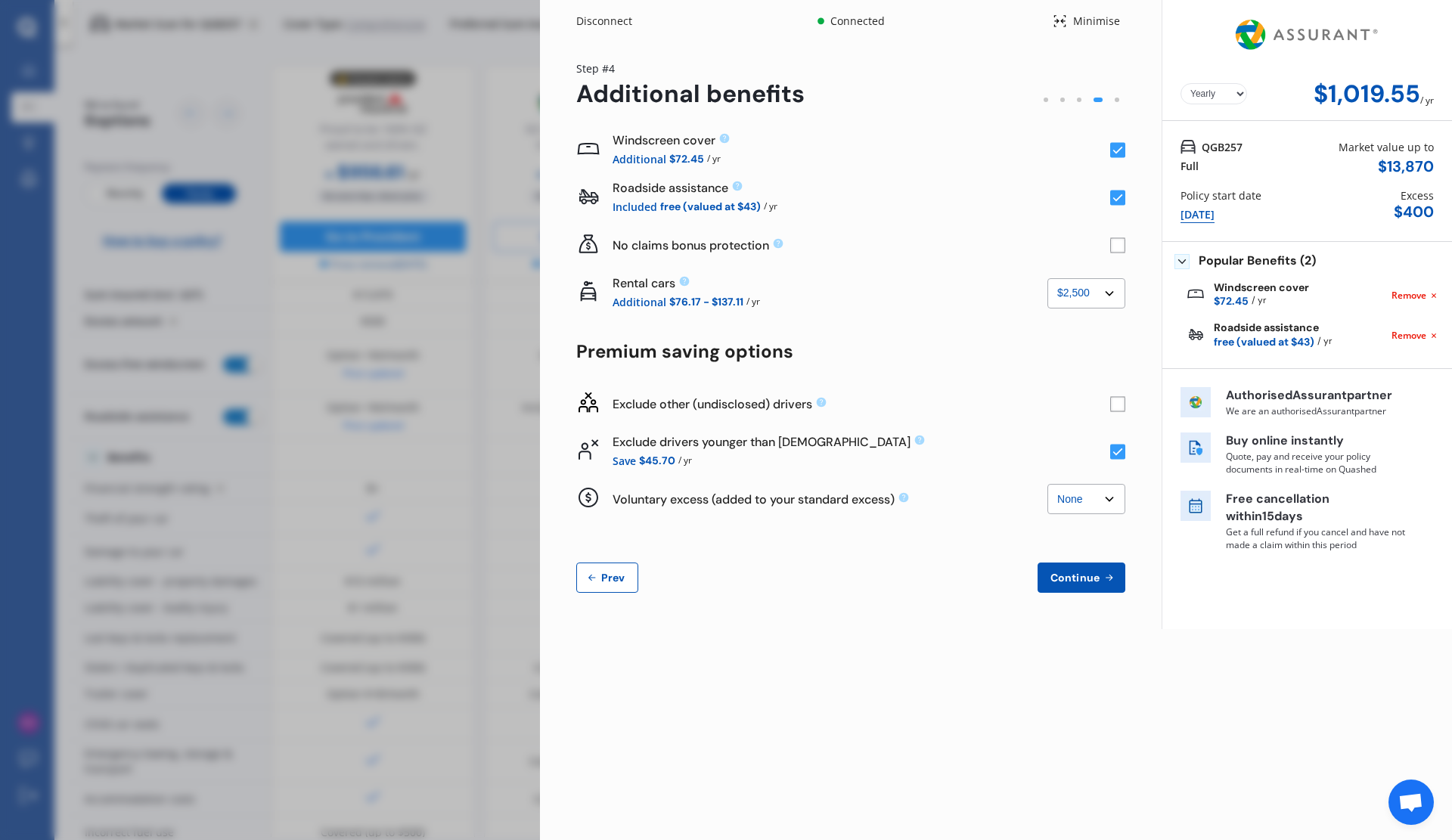
click at [608, 20] on div "Disconnect" at bounding box center [613, 22] width 73 height 15
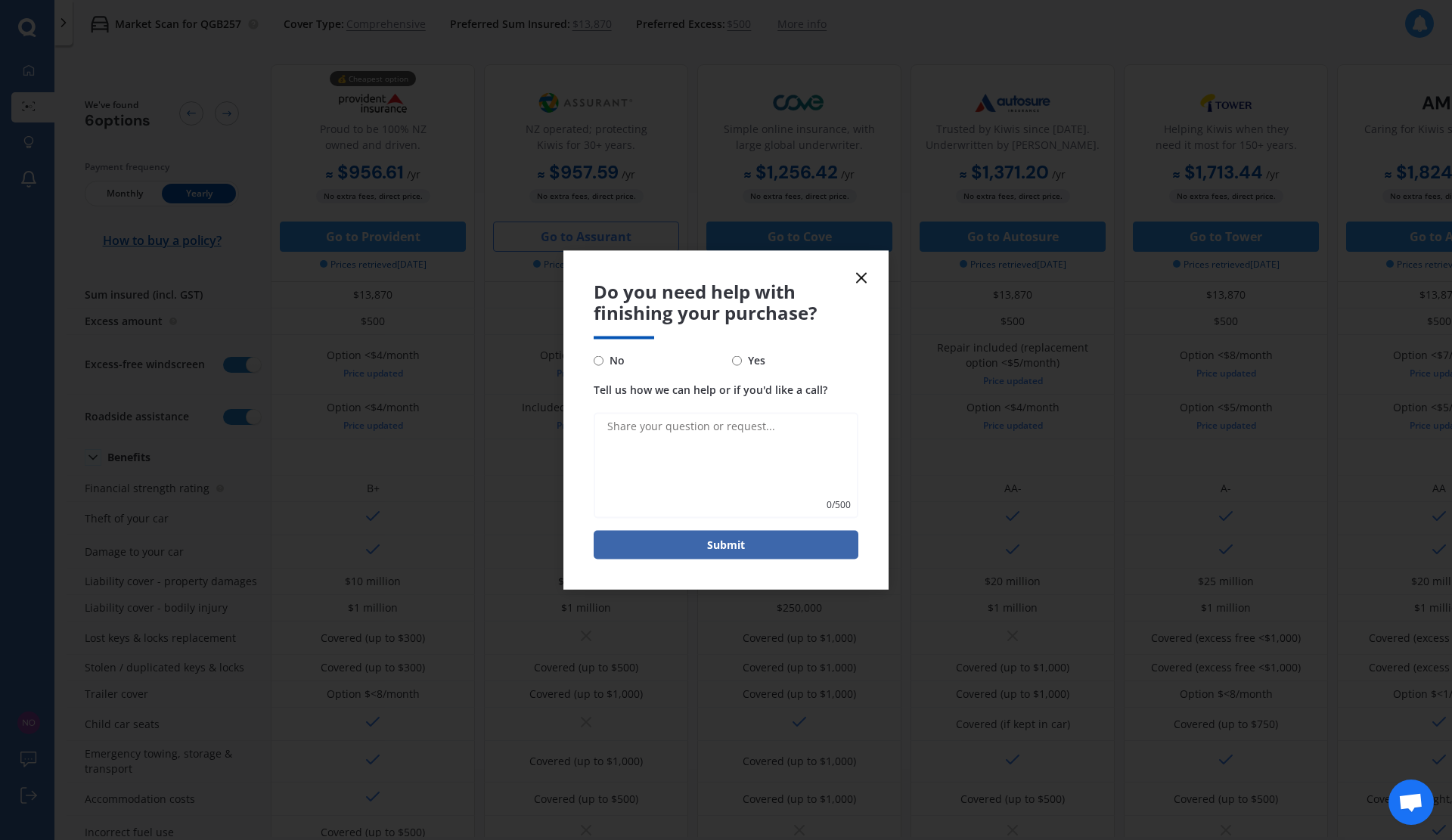
click at [599, 359] on input "No" at bounding box center [599, 360] width 10 height 10
radio input "true"
click at [721, 544] on button "Submit" at bounding box center [726, 545] width 265 height 29
click at [715, 444] on textarea "Tell us how we can help or if you'd like a call?" at bounding box center [726, 465] width 265 height 106
type textarea "."
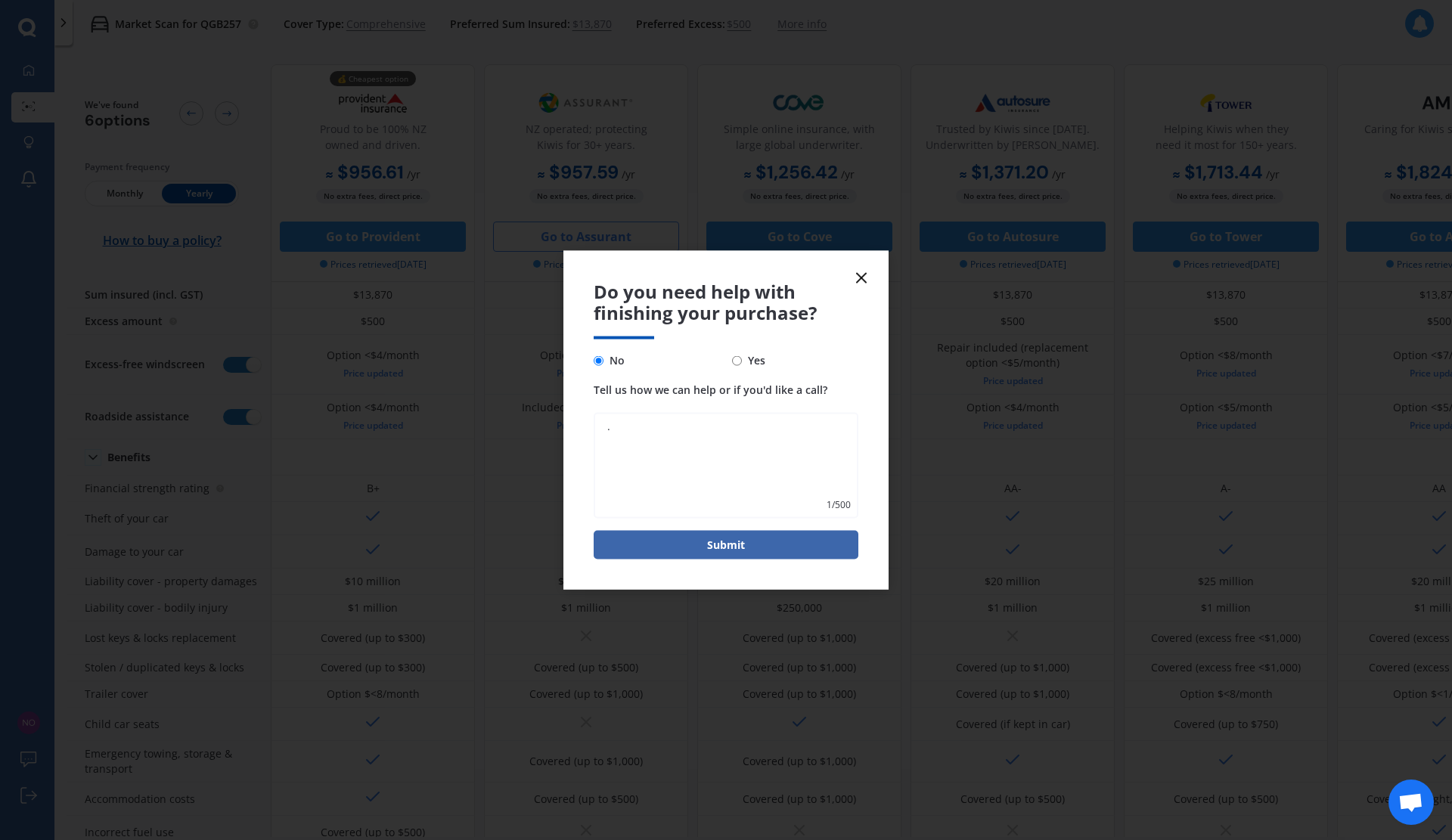
click at [724, 547] on button "Submit" at bounding box center [726, 545] width 265 height 29
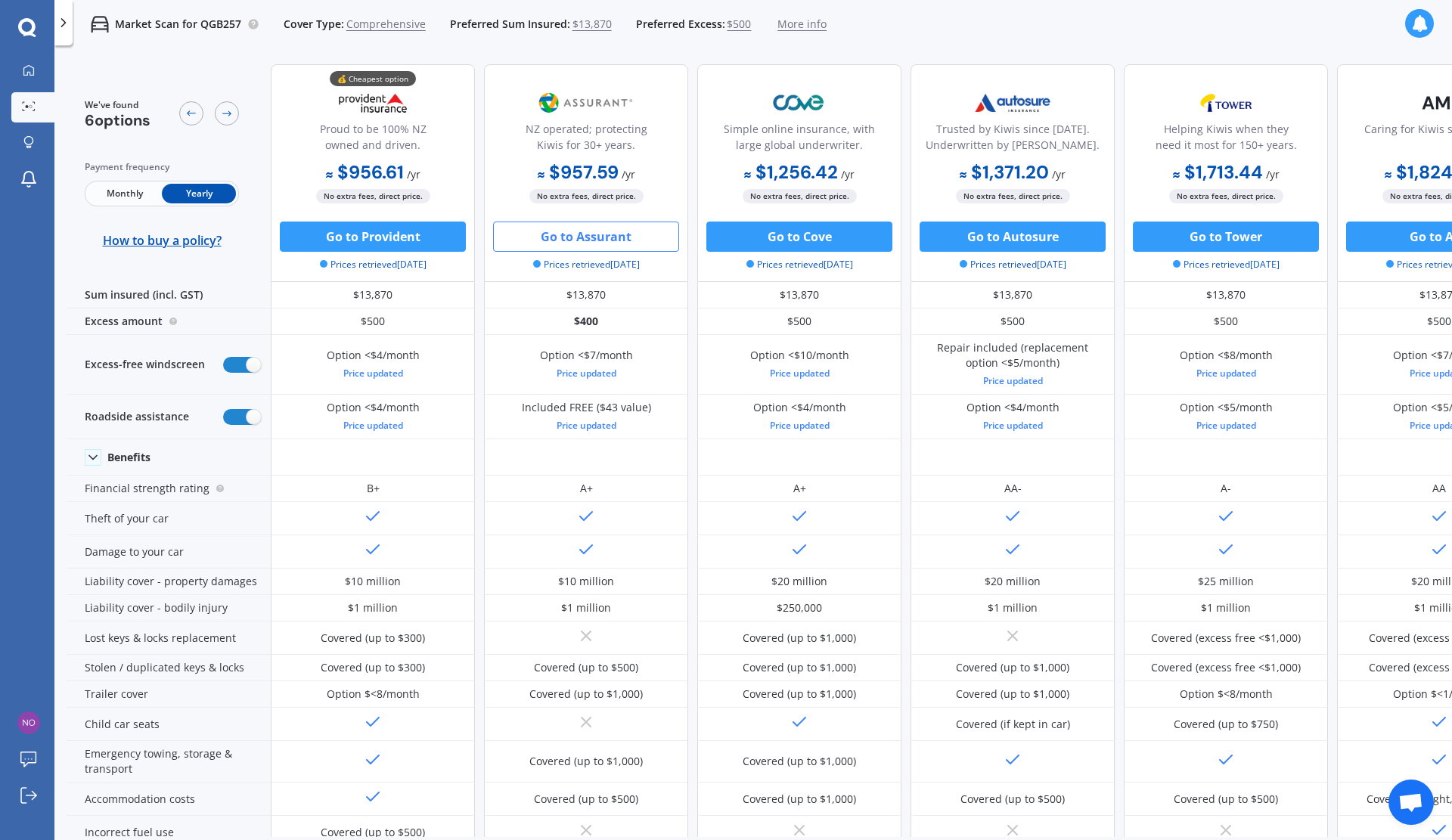
click at [370, 232] on button "Go to Provident" at bounding box center [372, 237] width 186 height 30
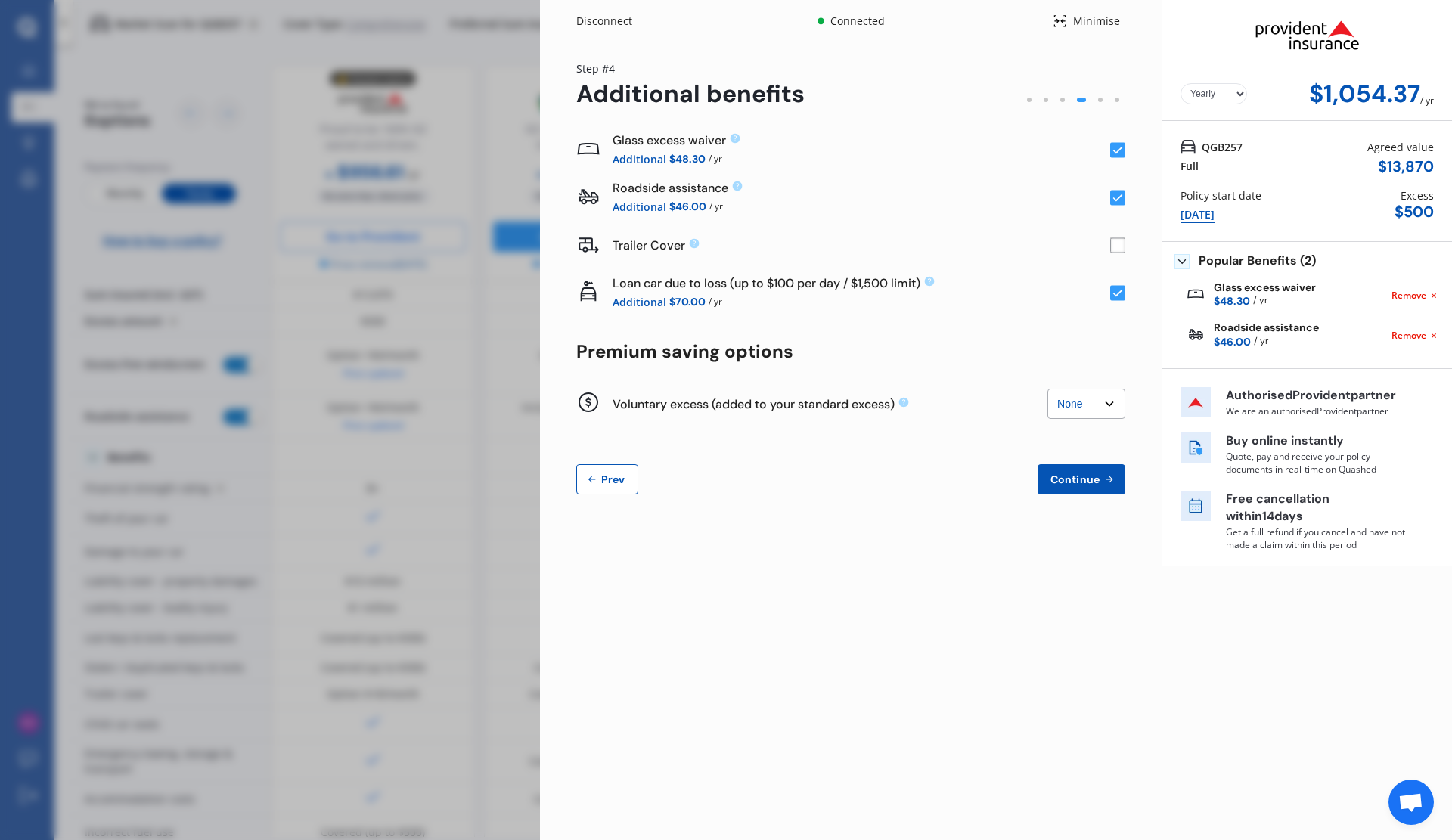
click at [615, 481] on span "Prev" at bounding box center [613, 479] width 30 height 12
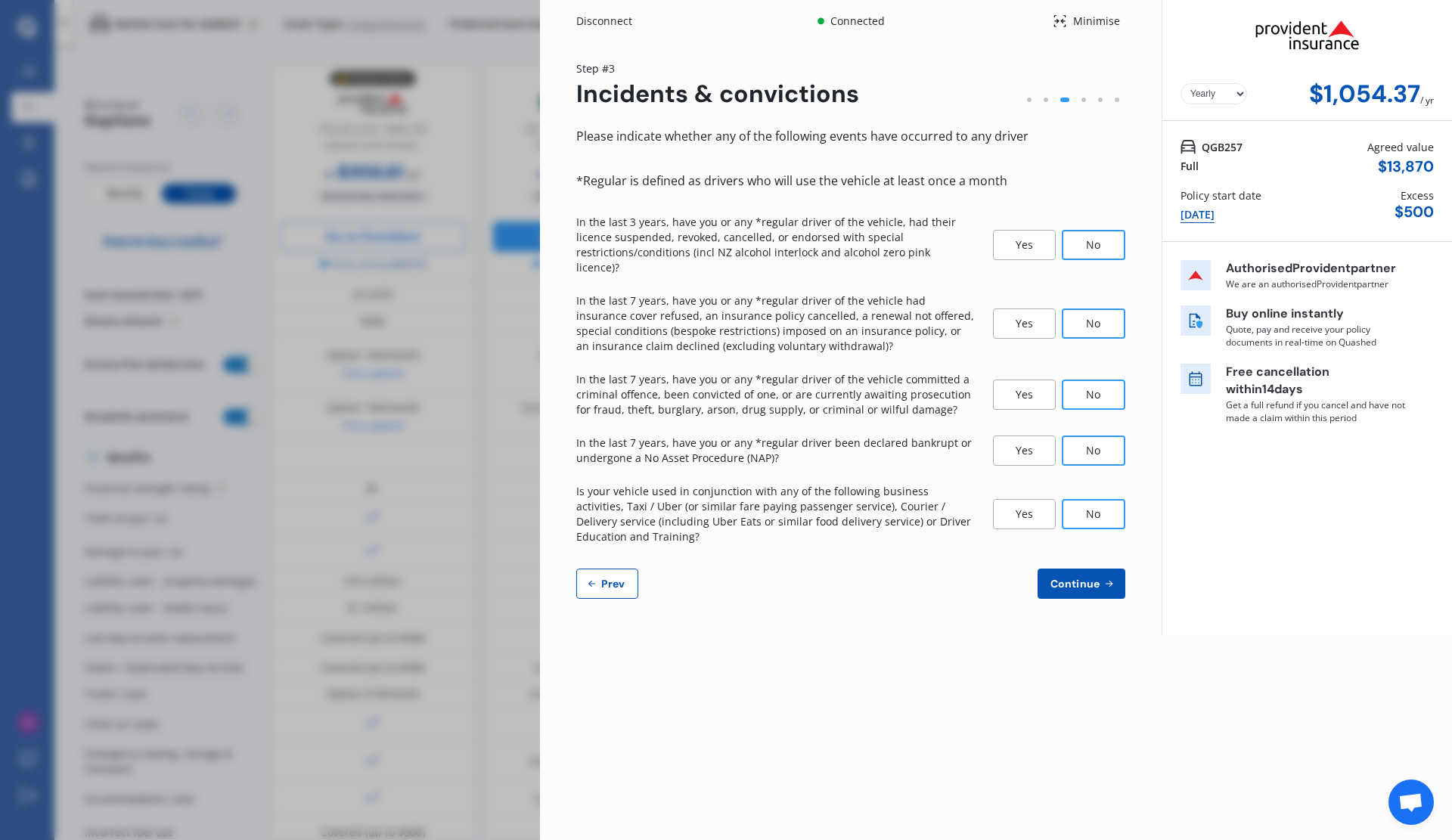
click at [593, 578] on icon at bounding box center [592, 584] width 12 height 12
select select "05"
select select "12"
select select "1977"
select select "NZ_FULL"
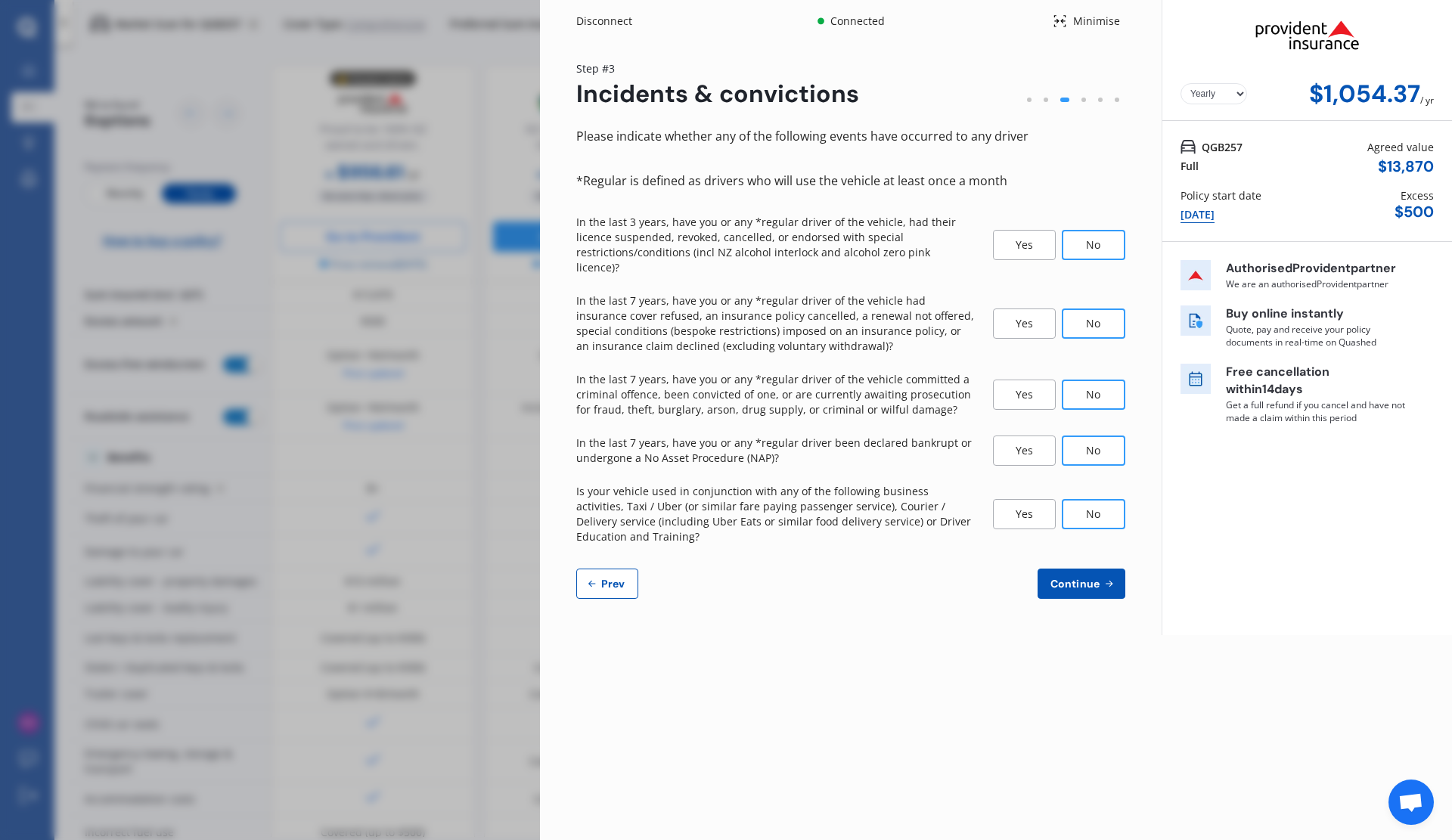
select select "0"
select select "25"
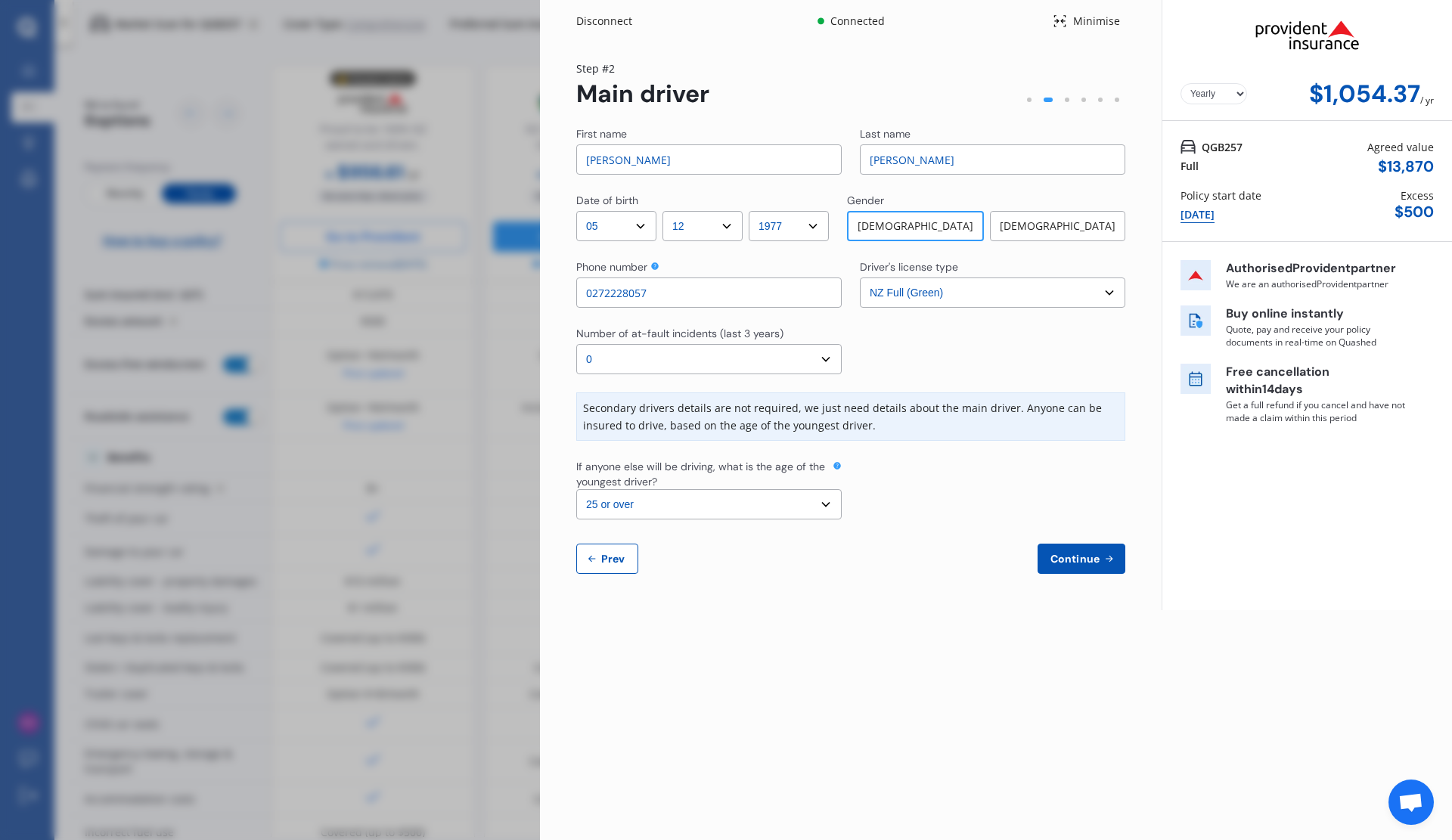
click at [598, 566] on button "Prev" at bounding box center [607, 558] width 62 height 30
select select "full"
select select "OFF-STREET"
select select "26 Rochester Street, Wilton, Wellington 6012"
select select "TOYOTA"
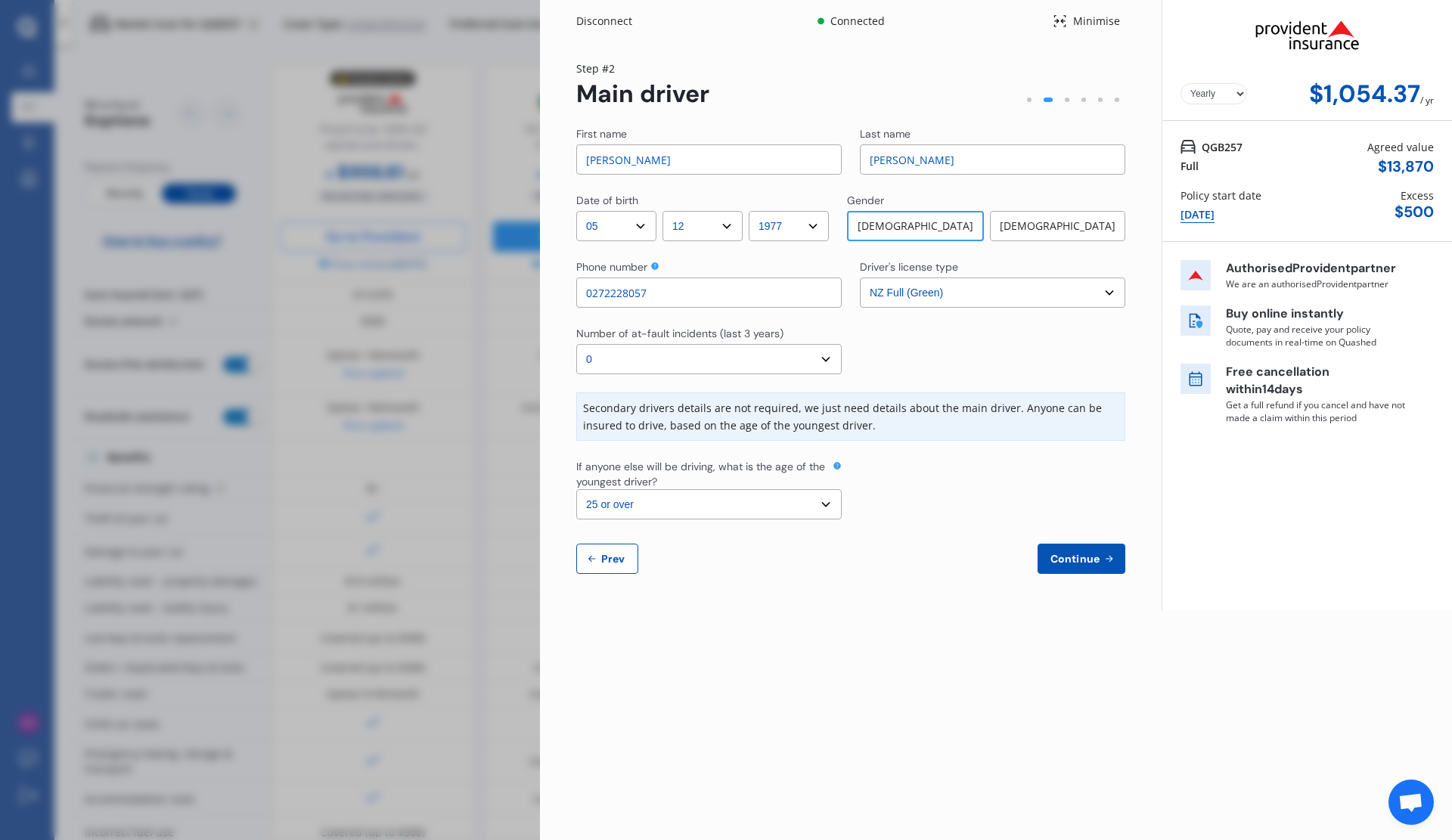
select select "AQUA"
select select "NZVTOYO2017AEHF"
select select "none"
select select "NO"
